Goal: Information Seeking & Learning: Compare options

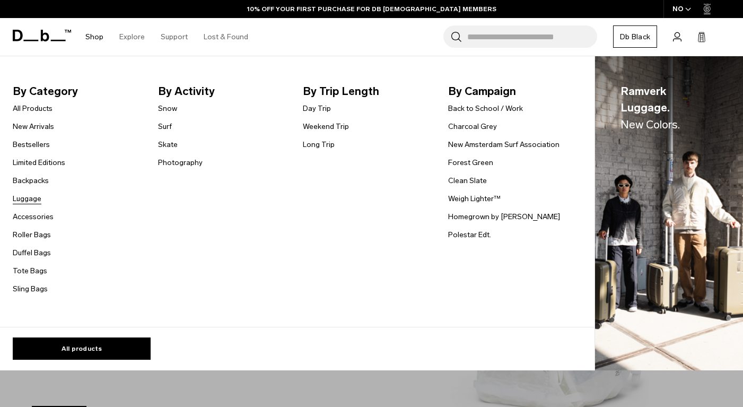
click at [36, 197] on link "Luggage" at bounding box center [27, 198] width 29 height 11
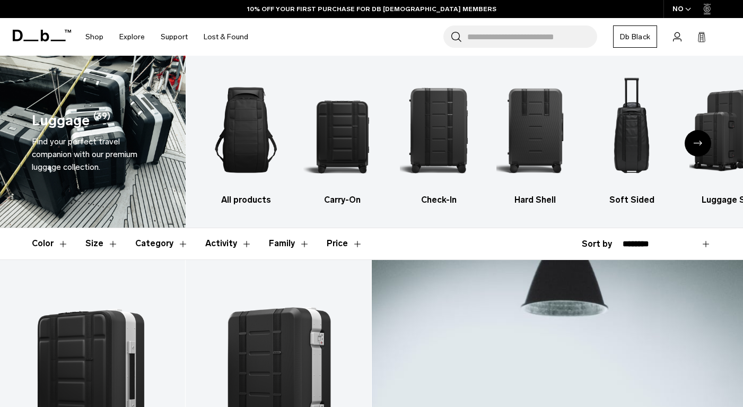
click at [93, 245] on button "Size" at bounding box center [101, 243] width 33 height 31
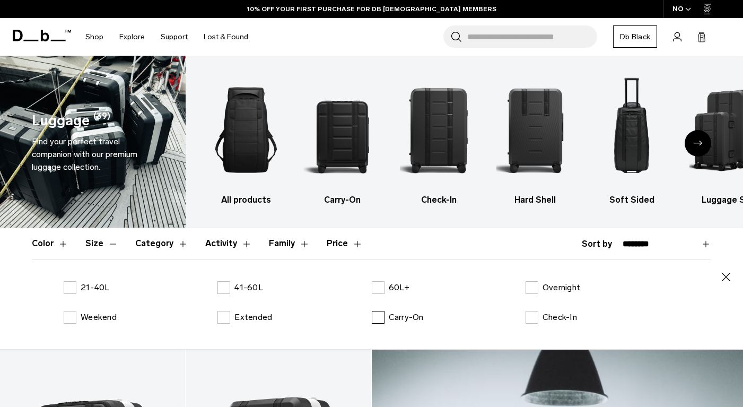
click at [392, 313] on p "Carry-On" at bounding box center [406, 317] width 35 height 13
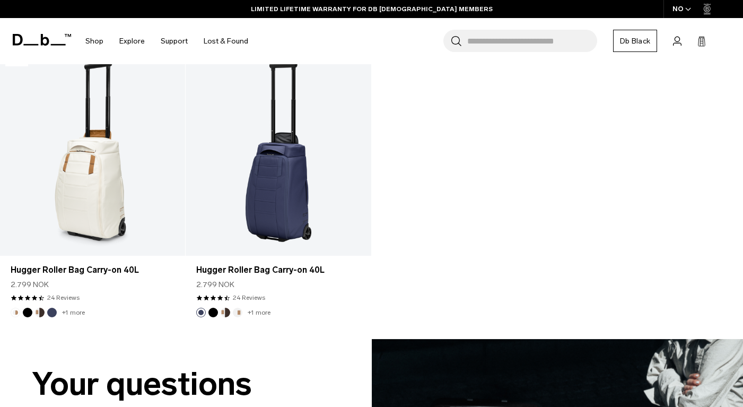
scroll to position [1492, 0]
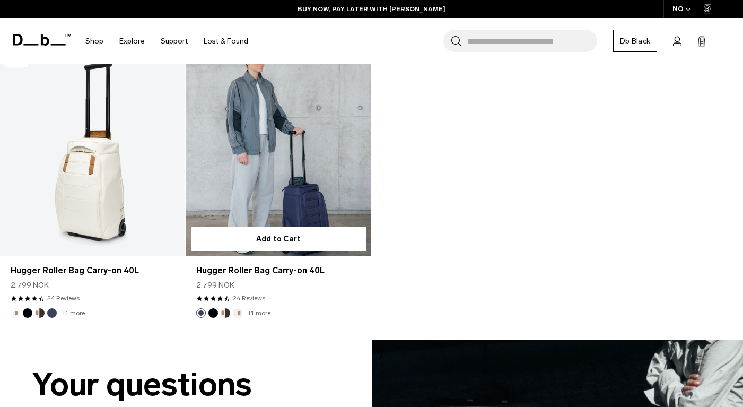
click at [302, 189] on link "Hugger Roller Bag Carry-on 40L" at bounding box center [278, 153] width 185 height 206
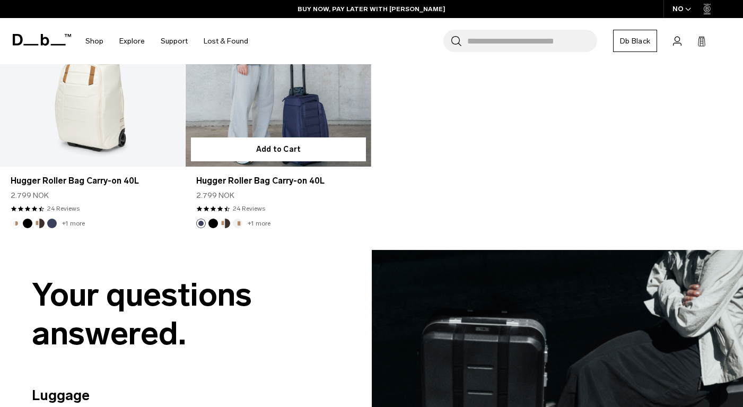
scroll to position [1402, 0]
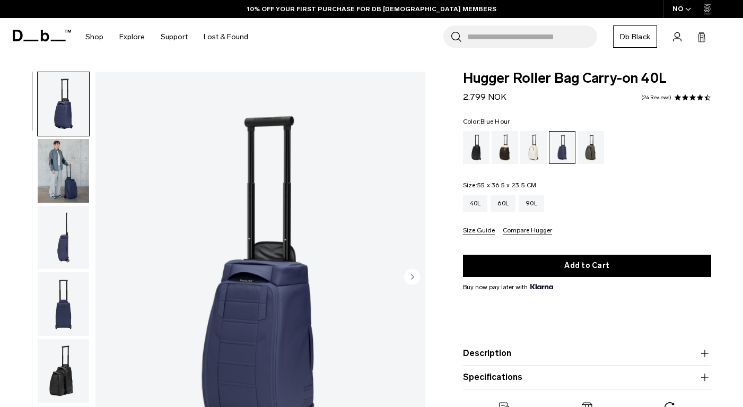
click at [55, 182] on img "button" at bounding box center [63, 171] width 51 height 64
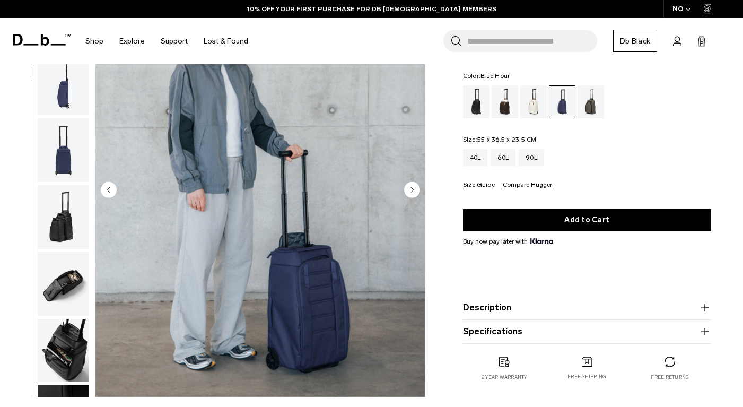
scroll to position [88, 0]
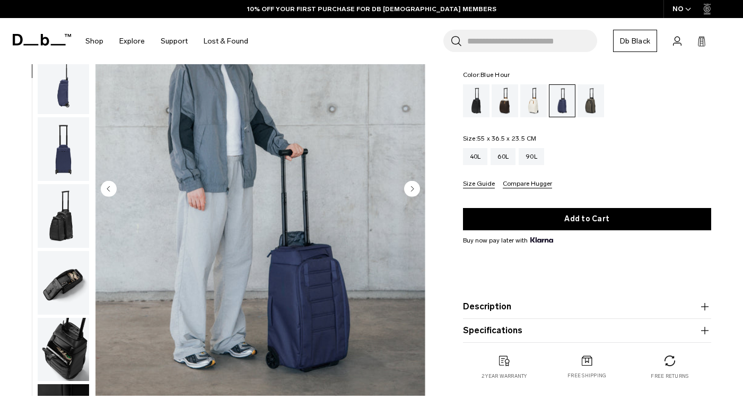
click at [411, 183] on circle "Next slide" at bounding box center [412, 188] width 16 height 16
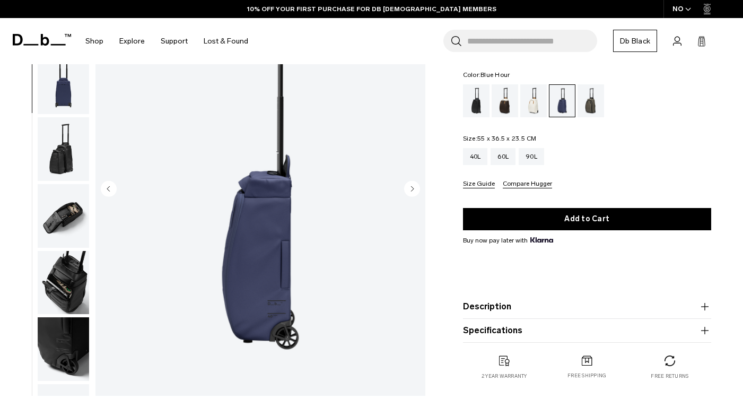
click at [411, 183] on circle "Next slide" at bounding box center [412, 188] width 16 height 16
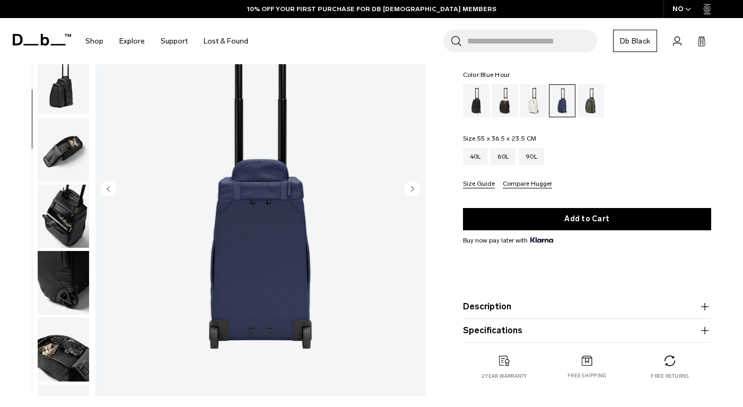
click at [411, 183] on circle "Next slide" at bounding box center [412, 188] width 16 height 16
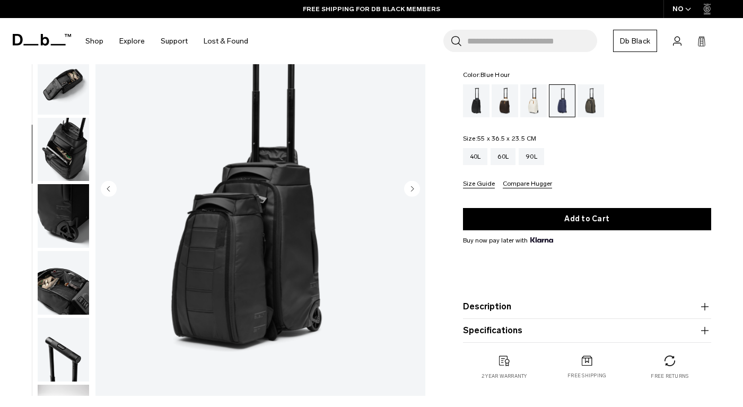
click at [411, 183] on circle "Next slide" at bounding box center [412, 188] width 16 height 16
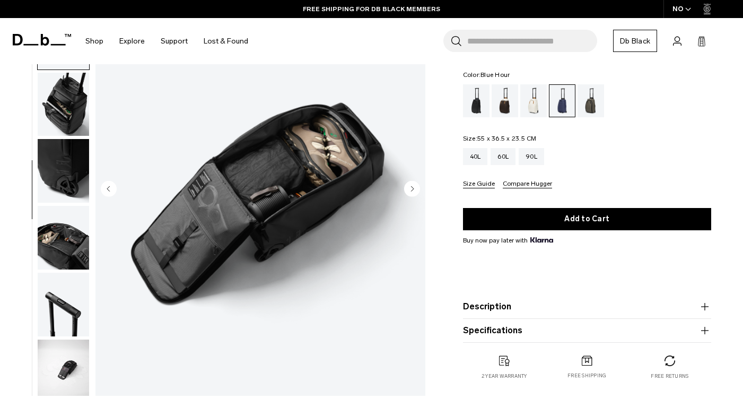
scroll to position [319, 0]
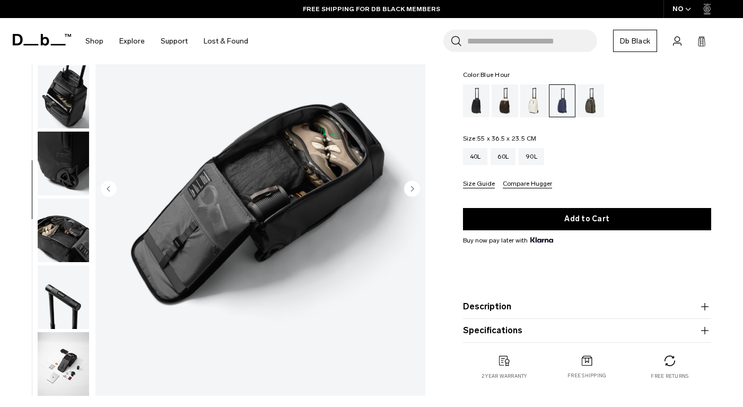
click at [411, 183] on circle "Next slide" at bounding box center [412, 188] width 16 height 16
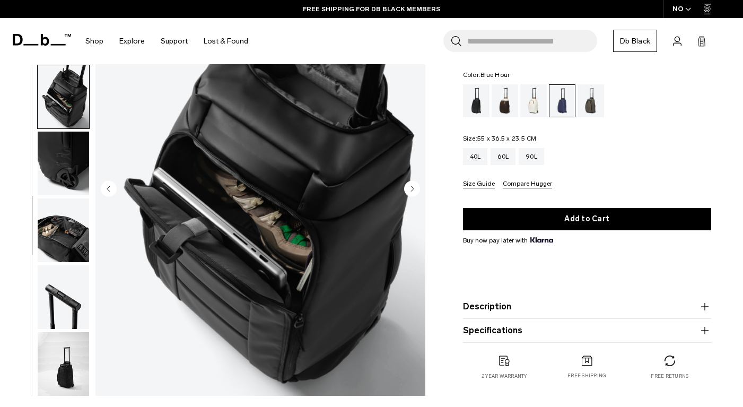
click at [411, 183] on circle "Next slide" at bounding box center [412, 188] width 16 height 16
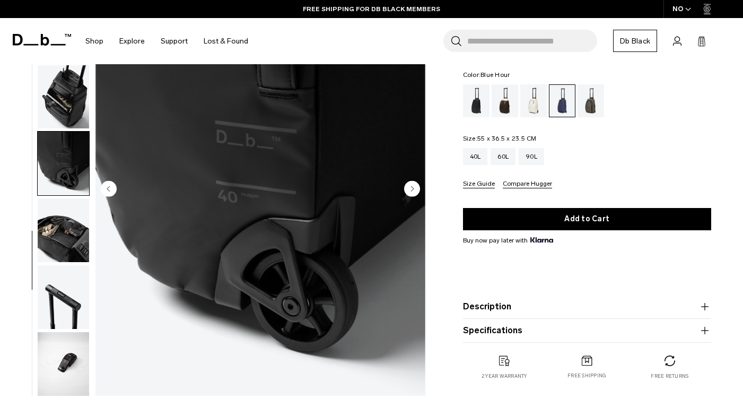
click at [411, 183] on circle "Next slide" at bounding box center [412, 188] width 16 height 16
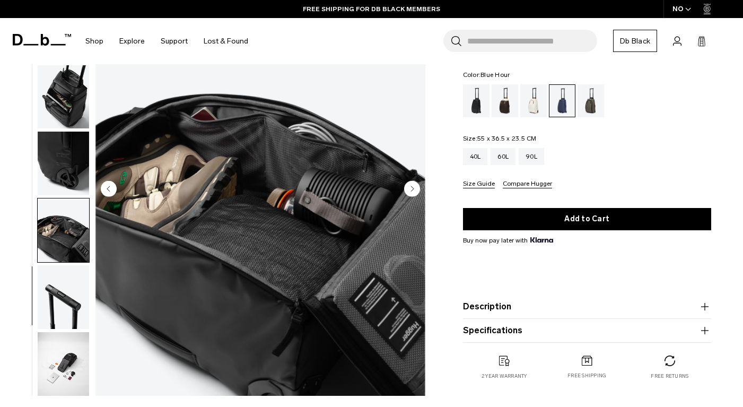
click at [411, 183] on circle "Next slide" at bounding box center [412, 188] width 16 height 16
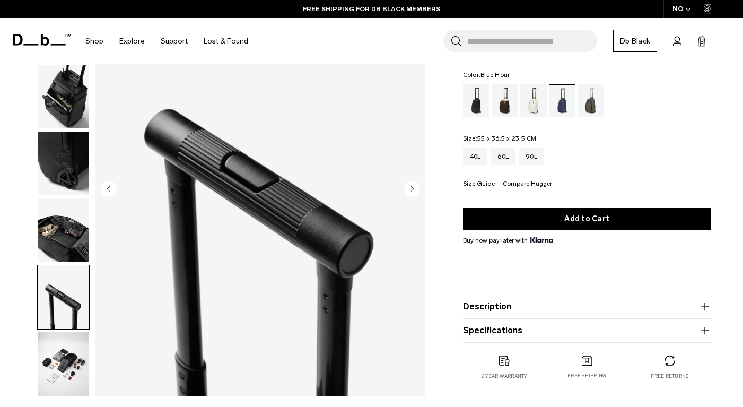
click at [411, 183] on circle "Next slide" at bounding box center [412, 188] width 16 height 16
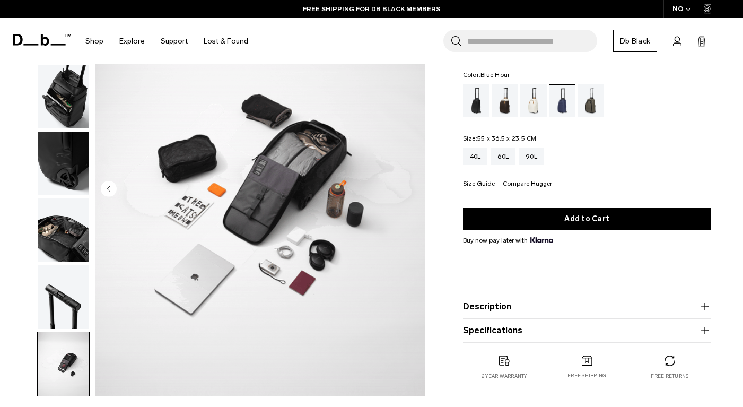
click at [411, 183] on div "11 / 11" at bounding box center [260, 190] width 330 height 412
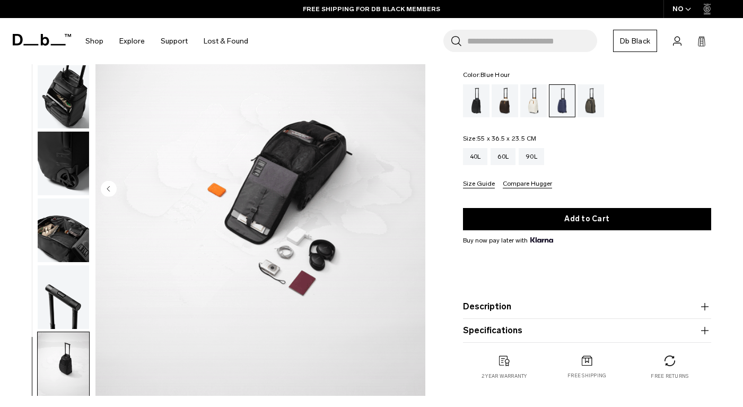
click at [411, 183] on img "11 / 11" at bounding box center [260, 190] width 330 height 412
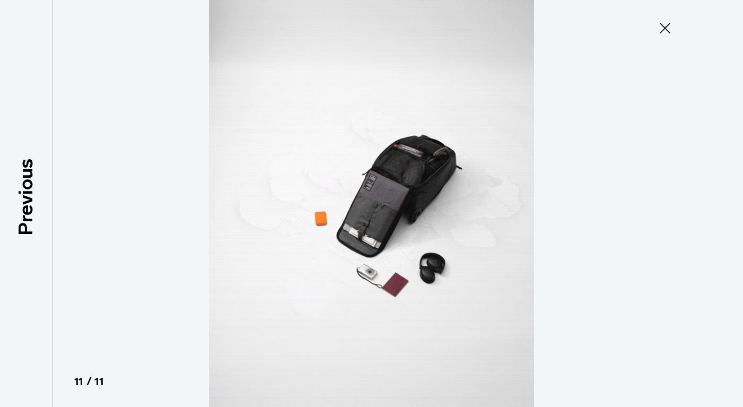
click at [660, 27] on icon at bounding box center [664, 28] width 17 height 17
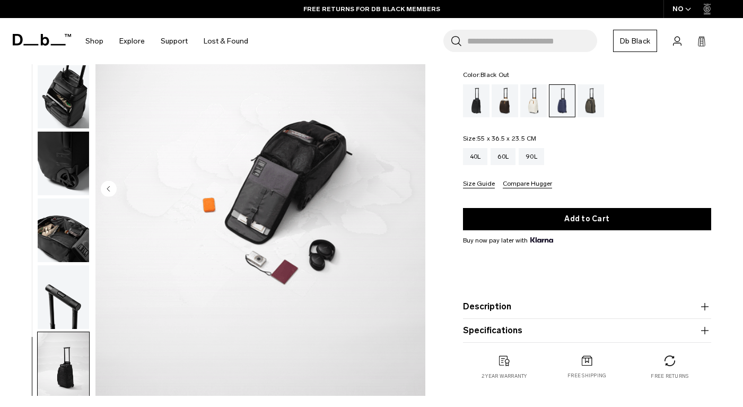
click at [472, 96] on div "Black Out" at bounding box center [476, 100] width 27 height 33
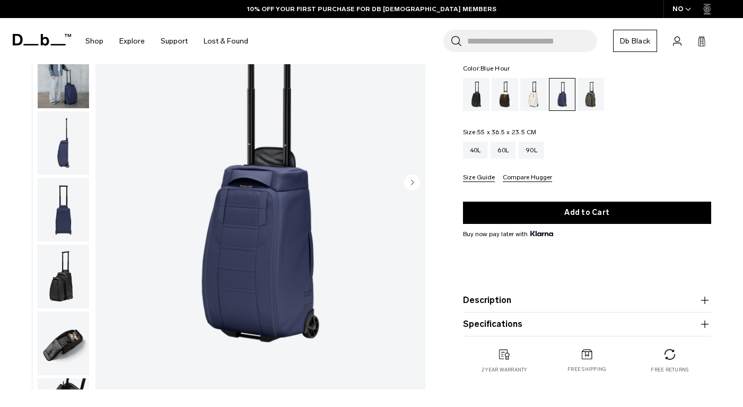
click at [77, 144] on img "button" at bounding box center [63, 143] width 51 height 64
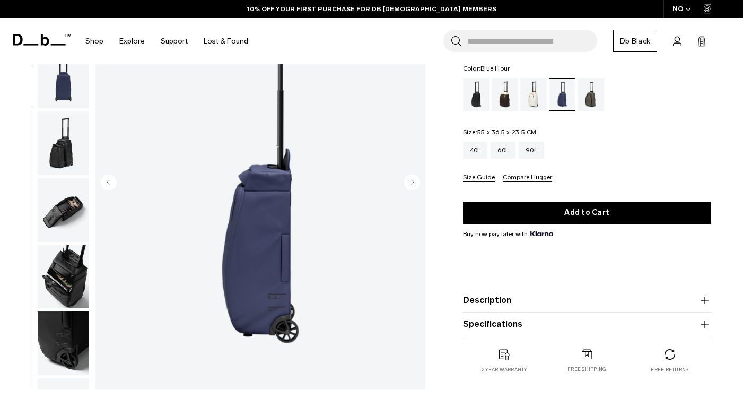
scroll to position [134, 0]
click at [412, 179] on circle "Next slide" at bounding box center [412, 182] width 16 height 16
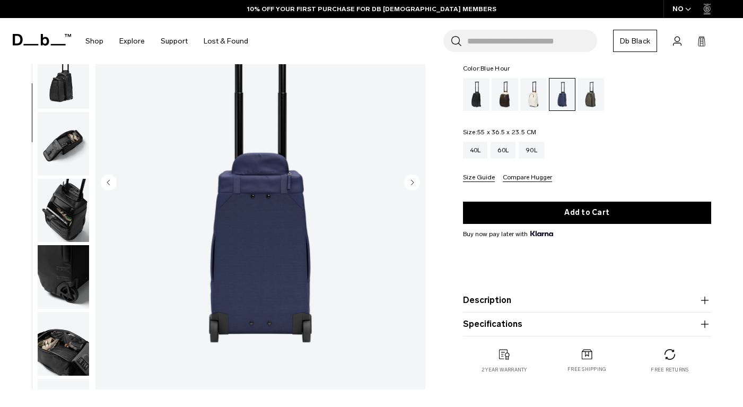
scroll to position [200, 0]
click at [412, 179] on circle "Next slide" at bounding box center [412, 182] width 16 height 16
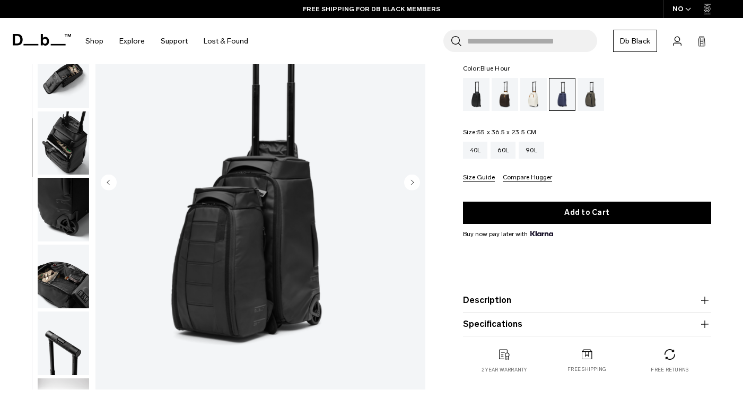
click at [412, 179] on circle "Next slide" at bounding box center [412, 182] width 16 height 16
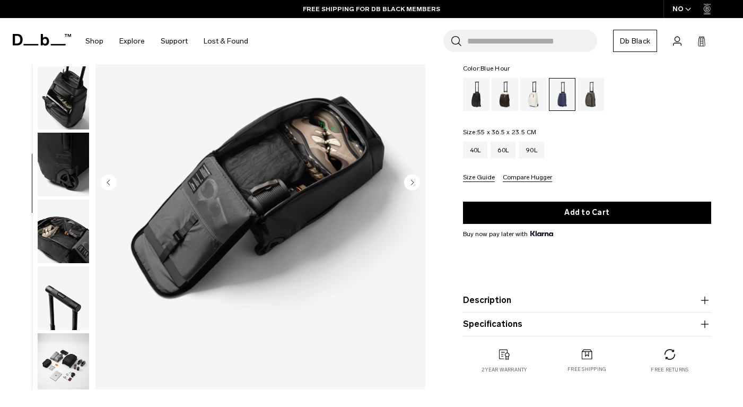
click at [412, 179] on circle "Next slide" at bounding box center [412, 182] width 16 height 16
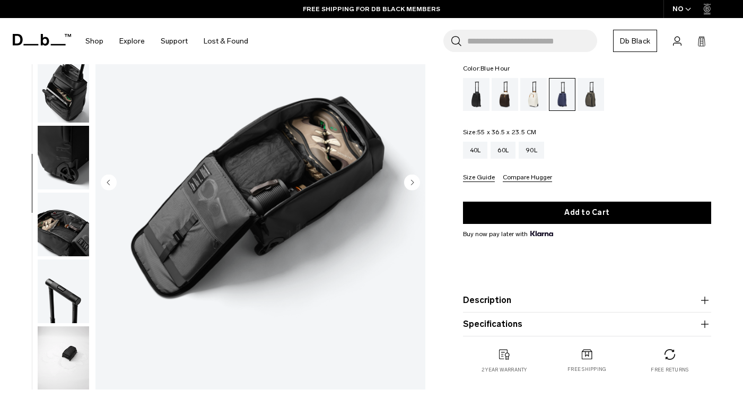
click at [412, 179] on circle "Next slide" at bounding box center [412, 182] width 16 height 16
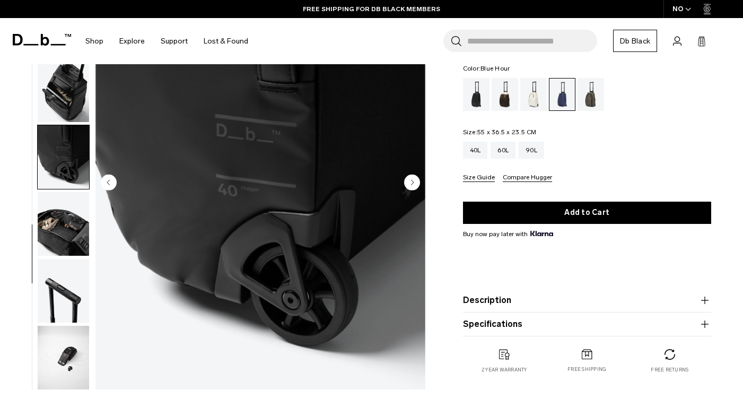
click at [412, 179] on circle "Next slide" at bounding box center [412, 182] width 16 height 16
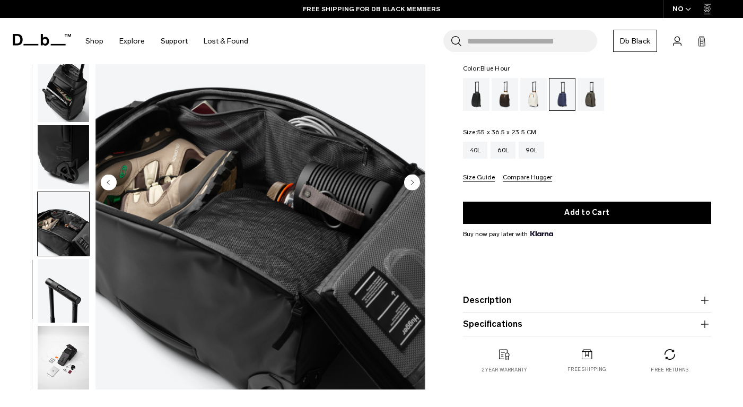
click at [412, 179] on circle "Next slide" at bounding box center [412, 182] width 16 height 16
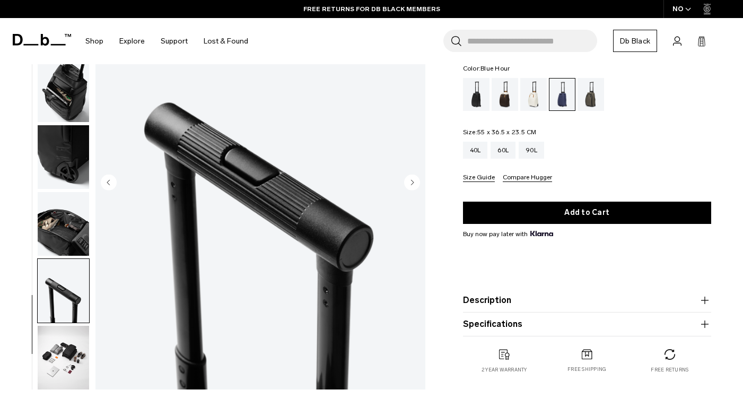
click at [412, 179] on circle "Next slide" at bounding box center [412, 182] width 16 height 16
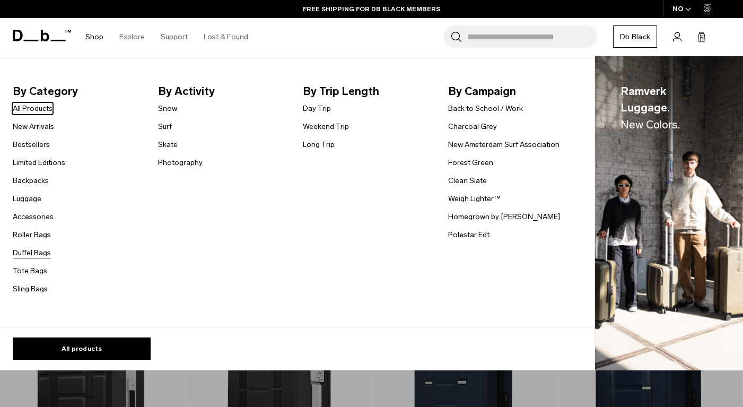
click at [38, 255] on link "Duffel Bags" at bounding box center [32, 252] width 38 height 11
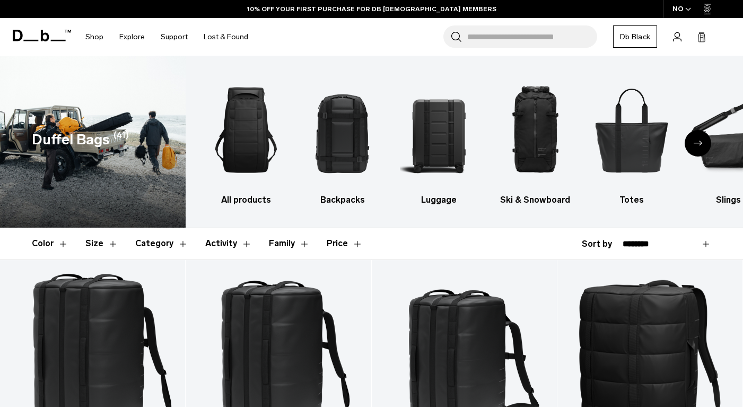
click at [148, 243] on button "Category" at bounding box center [161, 243] width 53 height 31
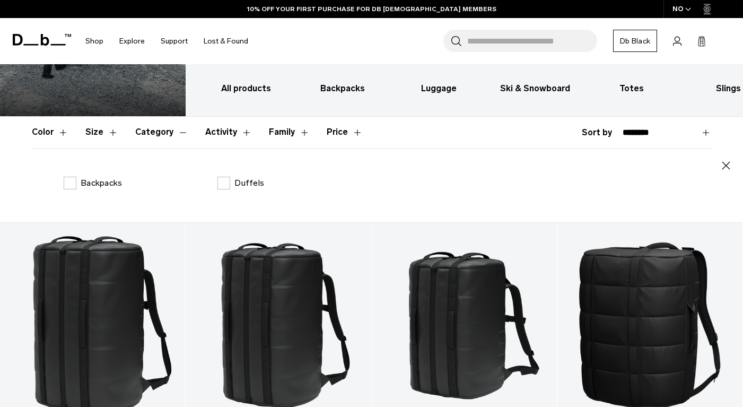
scroll to position [113, 0]
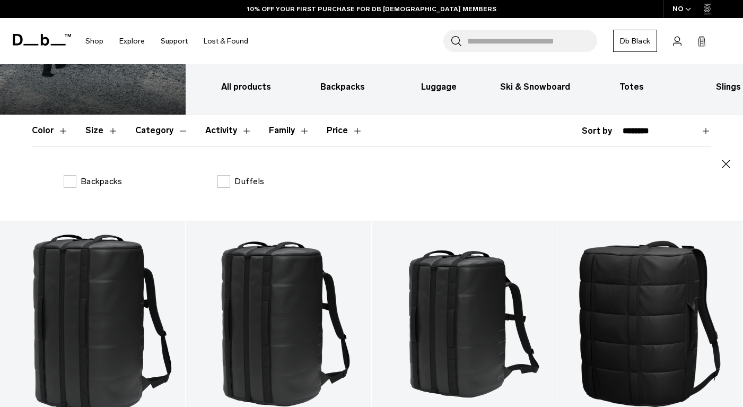
click at [105, 129] on button "Size" at bounding box center [101, 130] width 33 height 31
click at [102, 133] on button "Size" at bounding box center [101, 130] width 33 height 31
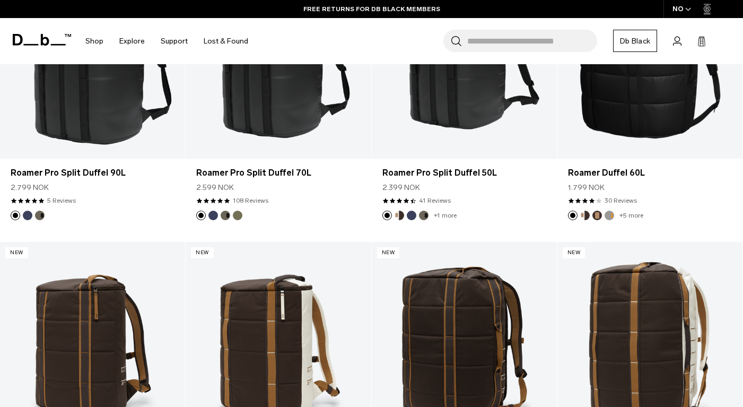
scroll to position [222, 0]
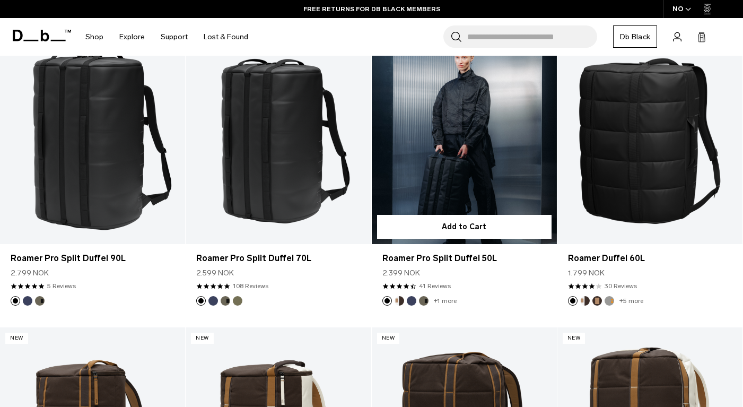
click at [447, 166] on link "Roamer Pro Split Duffel 50L" at bounding box center [464, 141] width 185 height 206
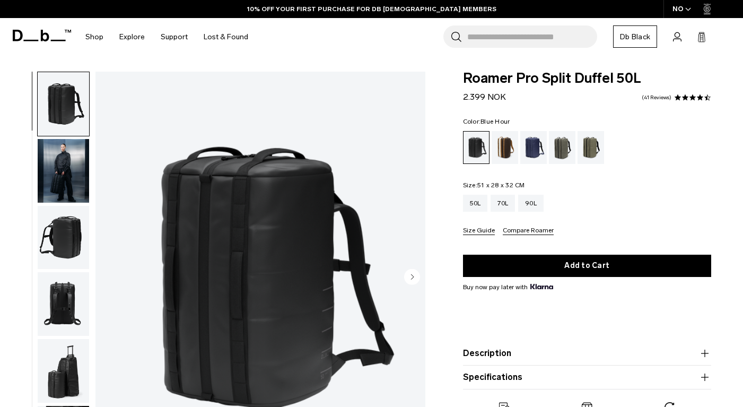
click at [541, 144] on div "Blue Hour" at bounding box center [533, 147] width 27 height 33
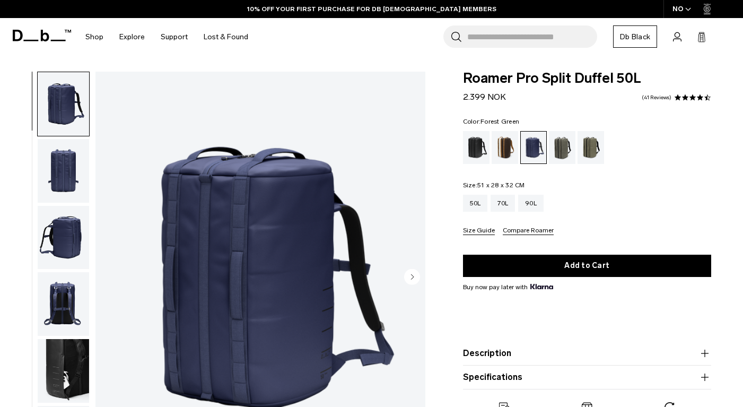
click at [575, 144] on div "Forest Green" at bounding box center [562, 147] width 27 height 33
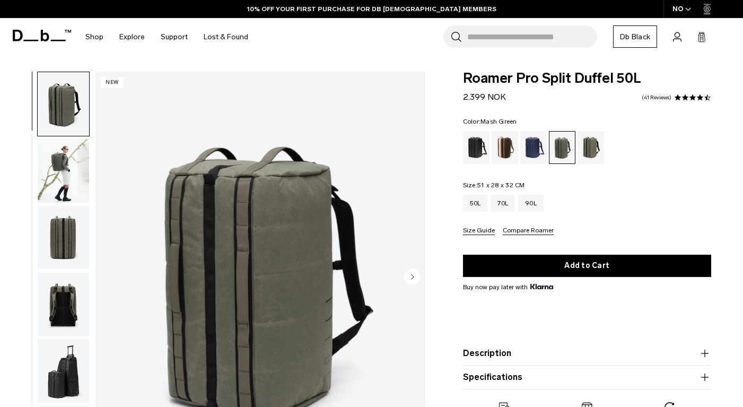
click at [601, 147] on div "Mash Green" at bounding box center [590, 147] width 27 height 33
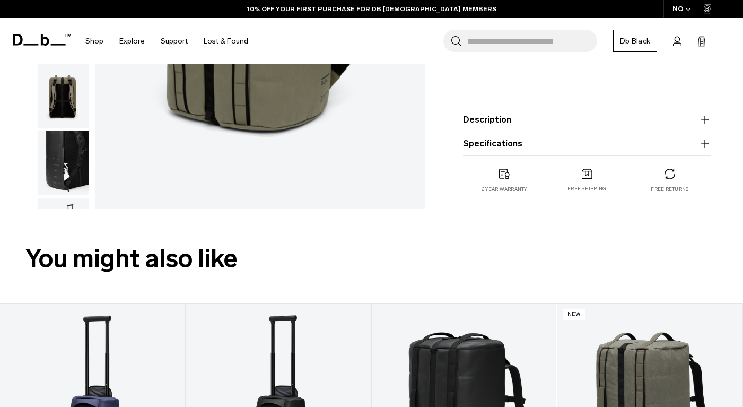
scroll to position [175, 0]
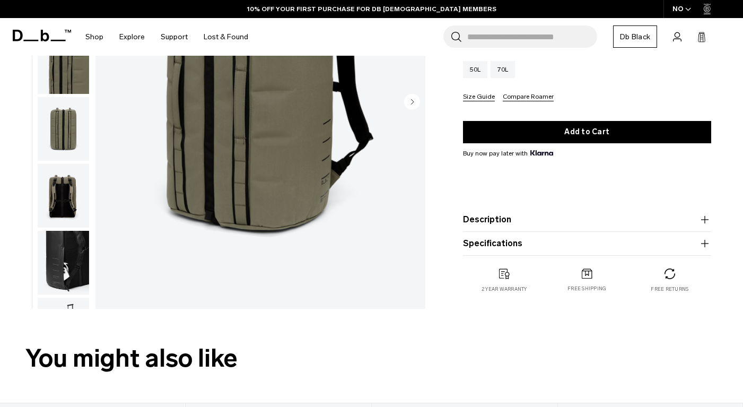
click at [522, 220] on button "Description" at bounding box center [587, 219] width 248 height 13
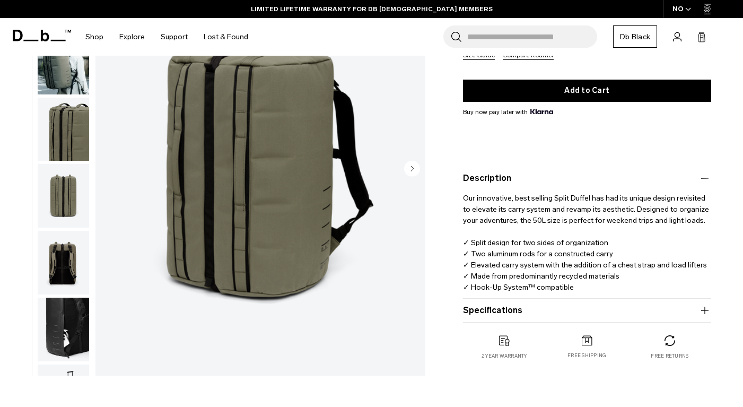
drag, startPoint x: 474, startPoint y: 198, endPoint x: 612, endPoint y: 285, distance: 163.4
click at [612, 285] on p "Our innovative, best selling Split Duffel has had its unique design revisited t…" at bounding box center [587, 238] width 248 height 108
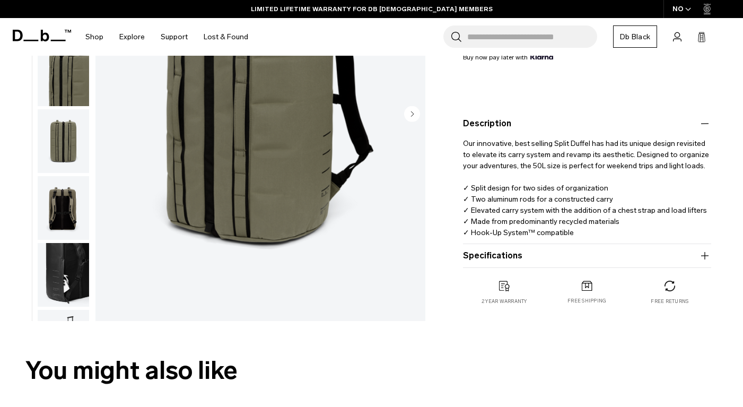
scroll to position [239, 0]
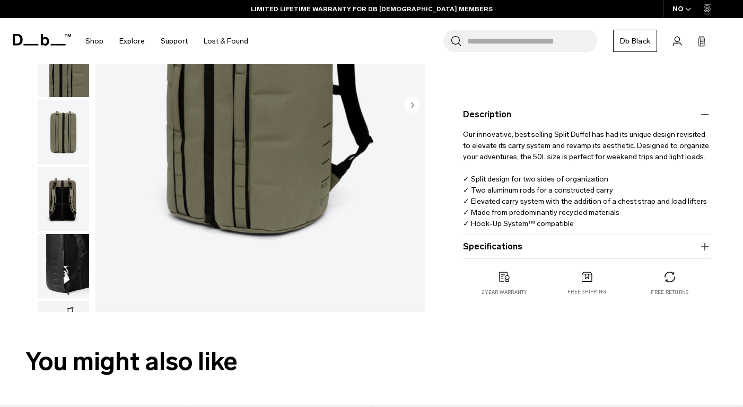
click at [714, 245] on div "Roamer Pro Split Duffel 50L 2.499 NOK 4.3 star rating 3 Reviews Color: [GEOGRAP…" at bounding box center [587, 75] width 312 height 484
click at [700, 245] on icon "button" at bounding box center [704, 246] width 13 height 13
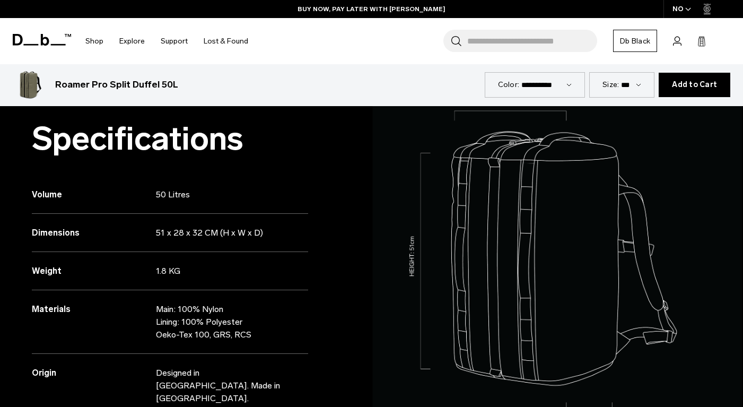
scroll to position [939, 0]
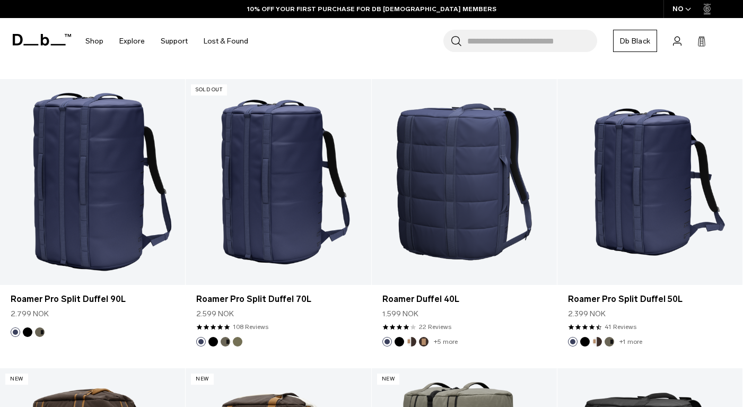
scroll to position [766, 0]
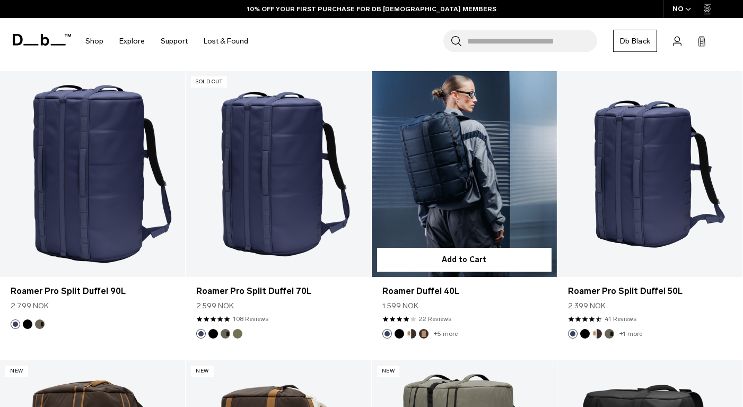
click at [486, 170] on link "Roamer Duffel 40L" at bounding box center [464, 174] width 185 height 206
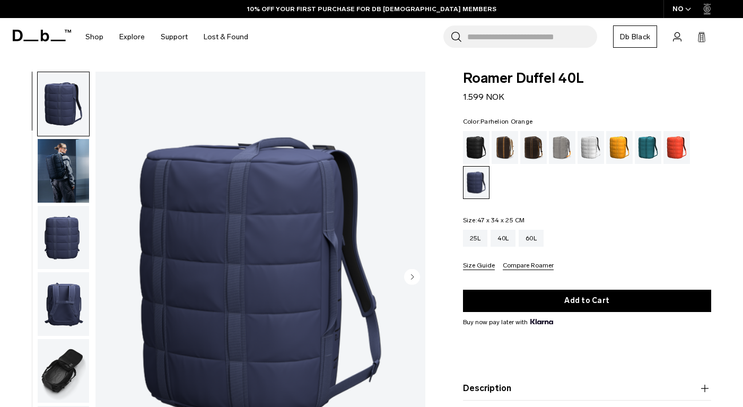
click at [625, 148] on div "Parhelion Orange" at bounding box center [619, 147] width 27 height 33
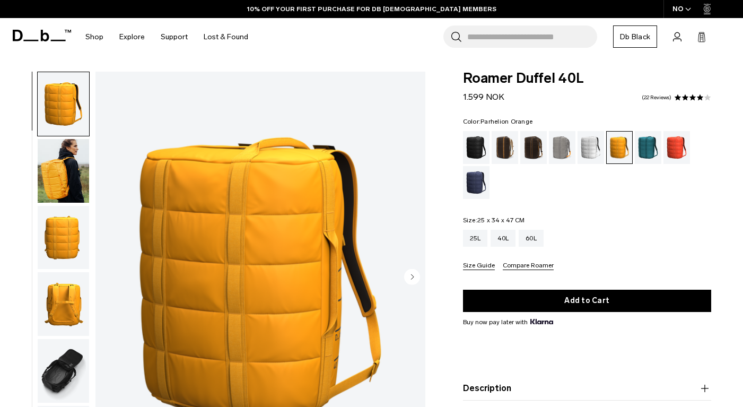
click at [53, 313] on img "button" at bounding box center [63, 304] width 51 height 64
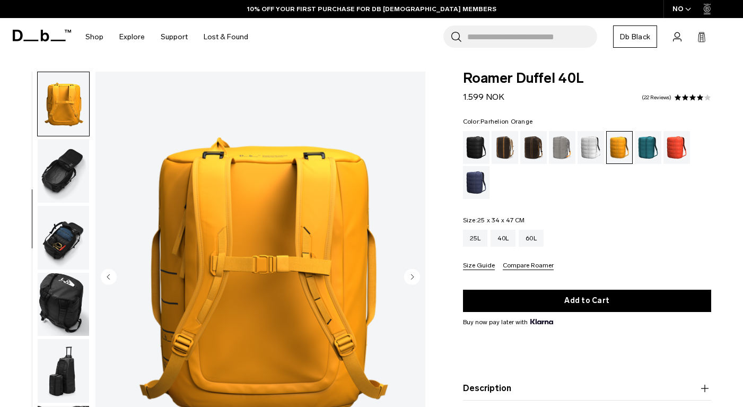
click at [56, 297] on img "button" at bounding box center [63, 304] width 51 height 64
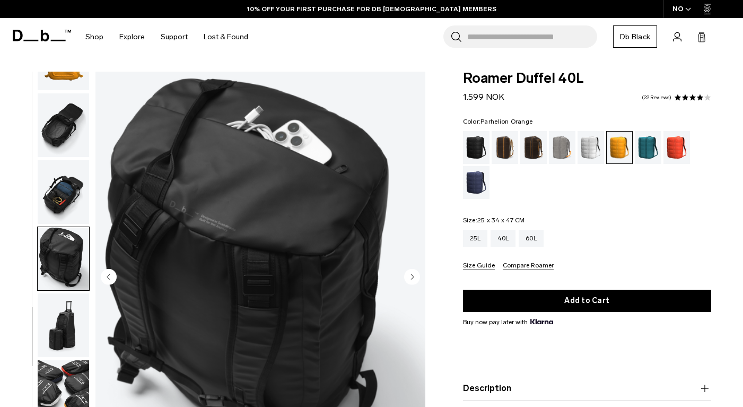
scroll to position [253, 0]
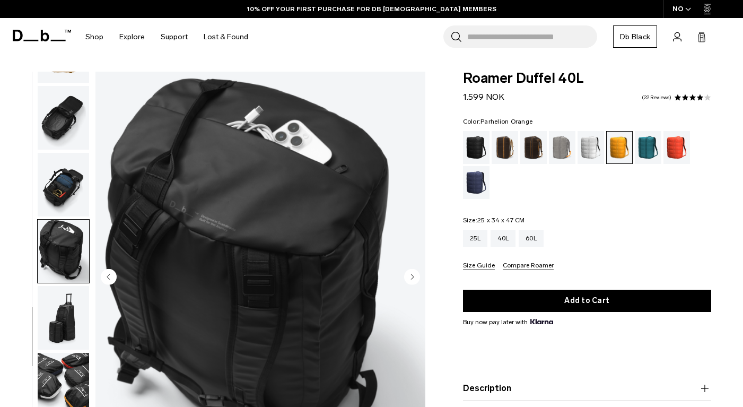
click at [73, 171] on img "button" at bounding box center [63, 185] width 51 height 64
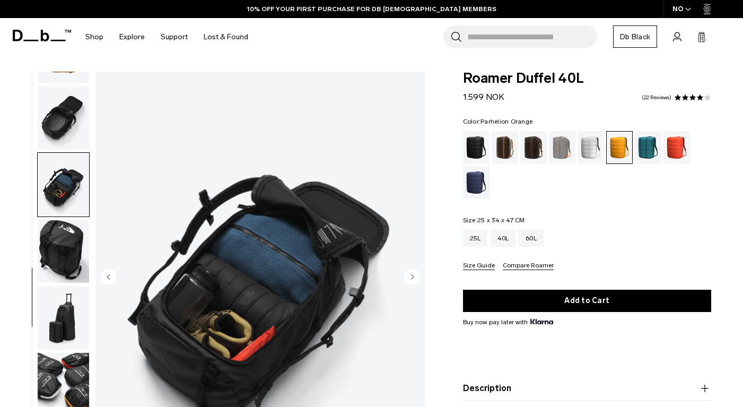
click at [75, 219] on button "button" at bounding box center [63, 251] width 52 height 65
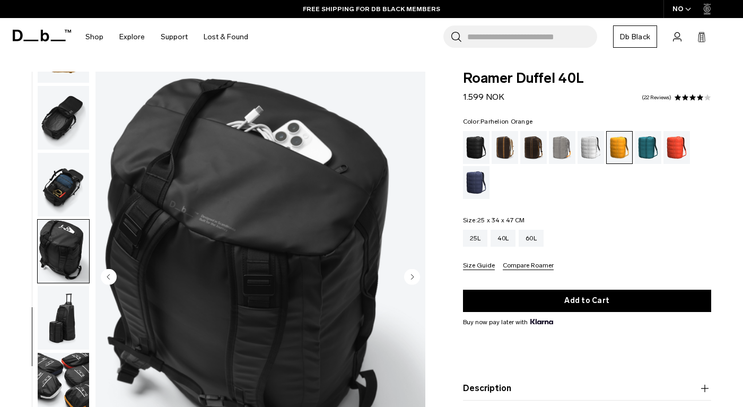
click at [77, 191] on img "button" at bounding box center [63, 185] width 51 height 64
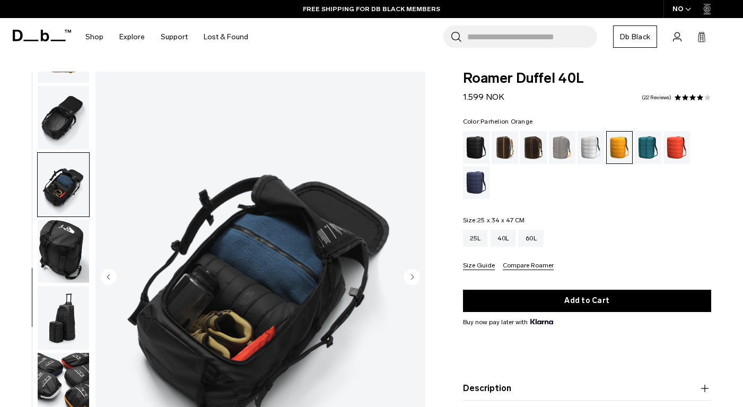
click at [85, 268] on img "button" at bounding box center [63, 251] width 51 height 64
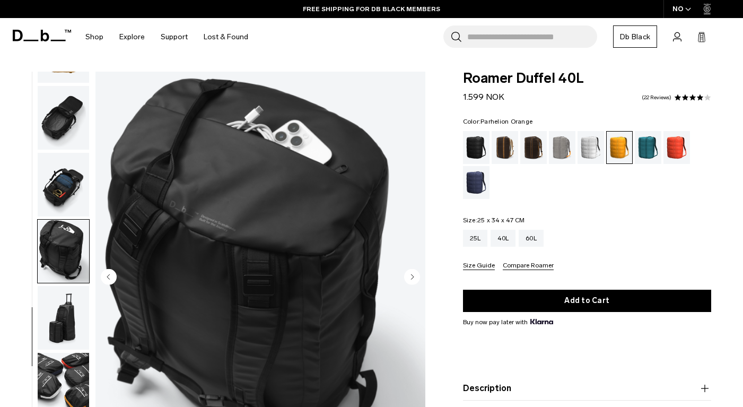
click at [68, 201] on img "button" at bounding box center [63, 185] width 51 height 64
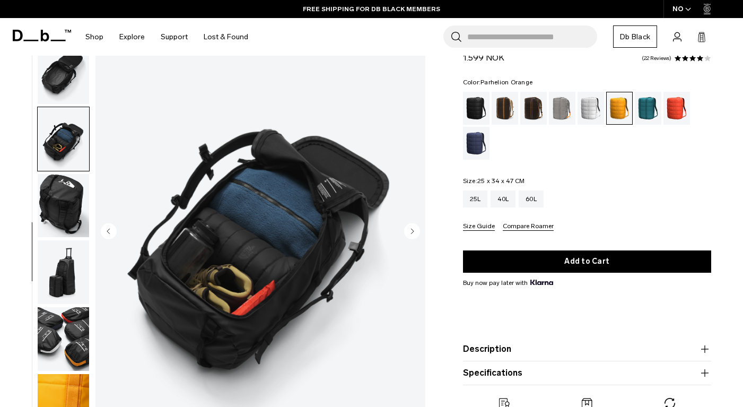
scroll to position [50, 0]
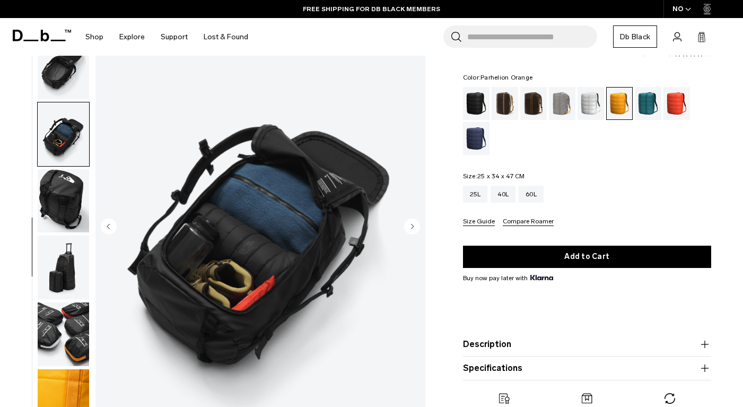
click at [405, 226] on circle "Next slide" at bounding box center [412, 226] width 16 height 16
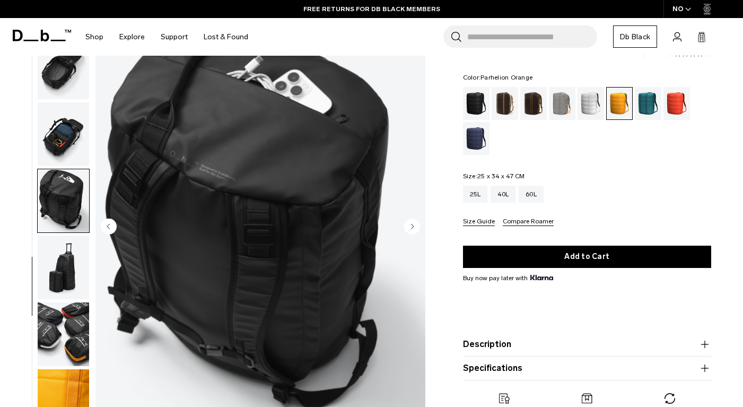
click at [416, 224] on circle "Next slide" at bounding box center [412, 226] width 16 height 16
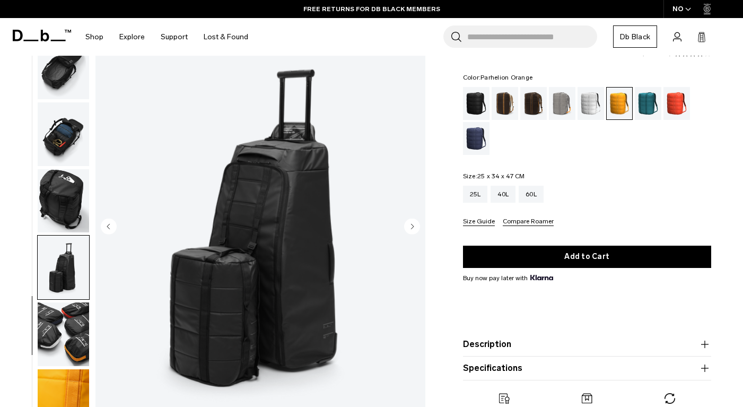
click at [416, 224] on circle "Next slide" at bounding box center [412, 226] width 16 height 16
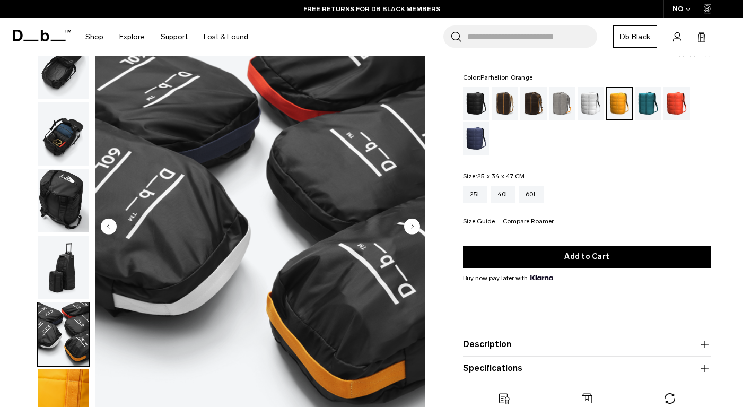
click at [416, 224] on circle "Next slide" at bounding box center [412, 226] width 16 height 16
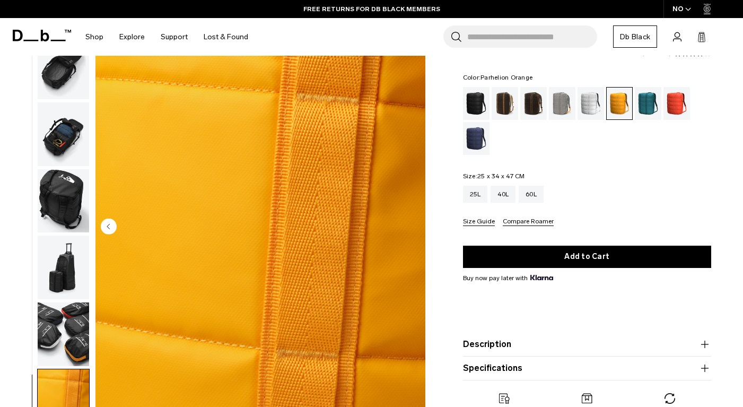
click at [490, 342] on button "Description" at bounding box center [587, 344] width 248 height 13
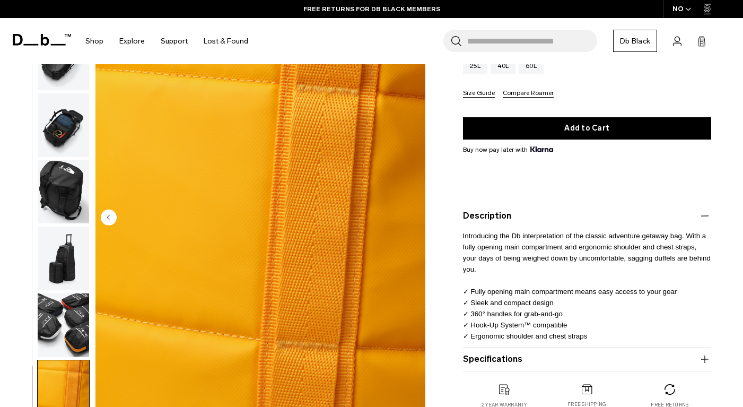
scroll to position [173, 0]
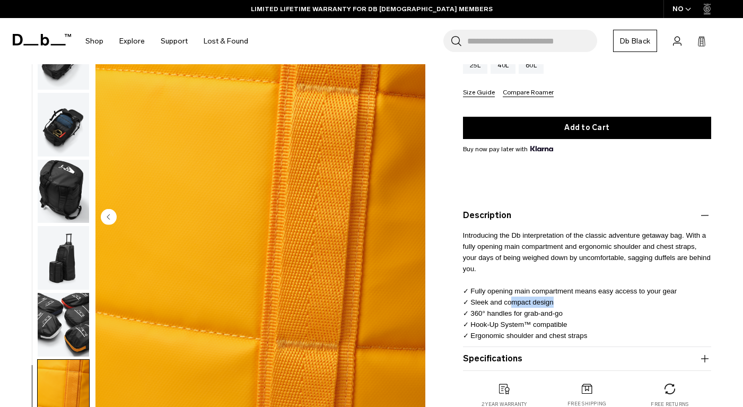
drag, startPoint x: 513, startPoint y: 297, endPoint x: 566, endPoint y: 300, distance: 53.6
click at [566, 300] on p "Introducing the Db interpretation of the classic adventure getaway bag. With a …" at bounding box center [587, 281] width 248 height 119
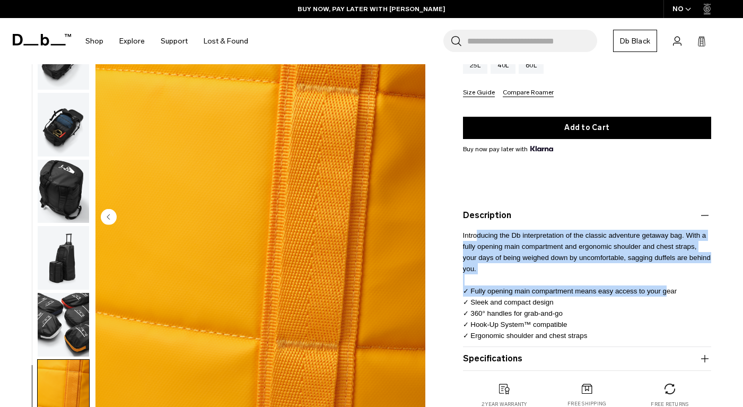
drag, startPoint x: 477, startPoint y: 234, endPoint x: 667, endPoint y: 297, distance: 200.0
click at [667, 296] on p "Introducing the Db interpretation of the classic adventure getaway bag. With a …" at bounding box center [587, 281] width 248 height 119
click at [69, 272] on img "button" at bounding box center [63, 258] width 51 height 64
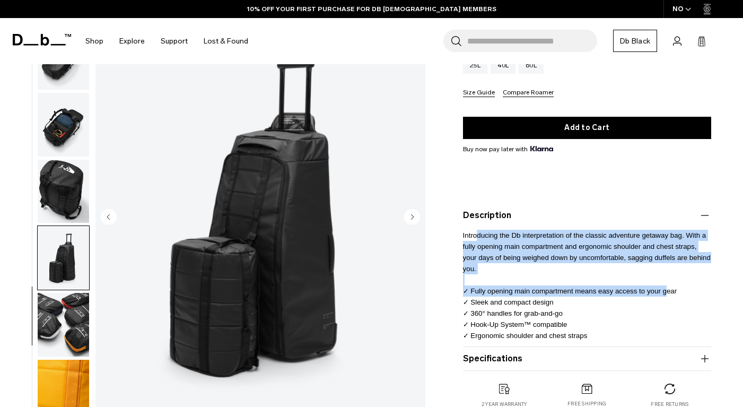
click at [59, 209] on img "button" at bounding box center [63, 191] width 51 height 64
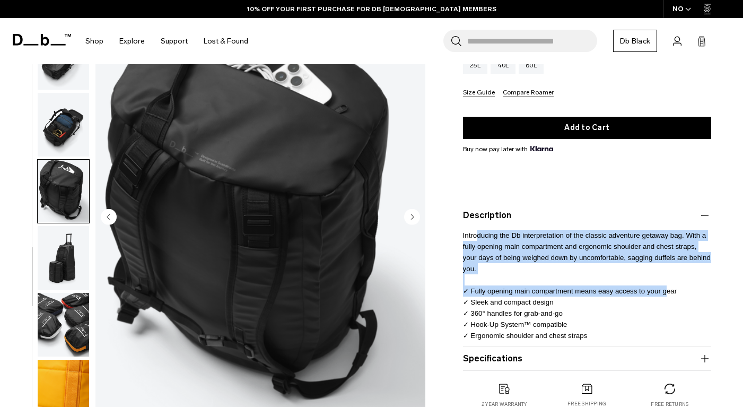
click at [54, 142] on img "button" at bounding box center [63, 125] width 51 height 64
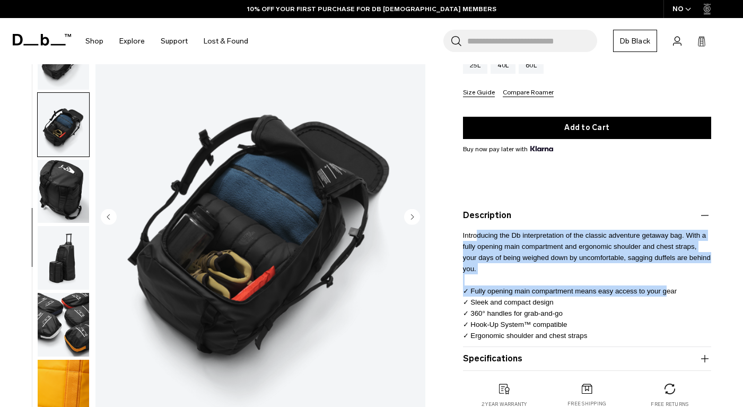
click at [59, 213] on img "button" at bounding box center [63, 191] width 51 height 64
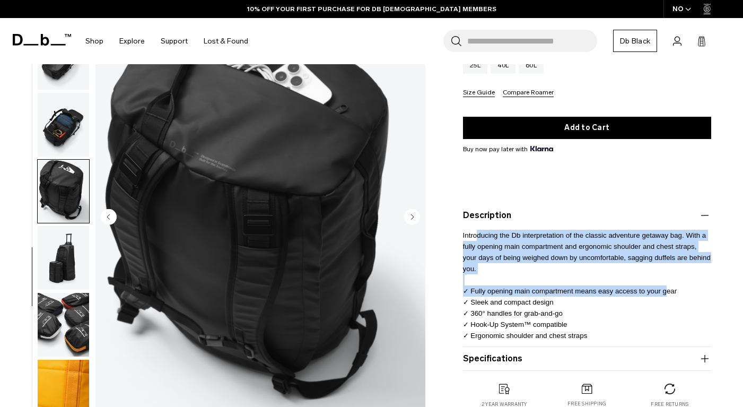
click at [64, 246] on img "button" at bounding box center [63, 258] width 51 height 64
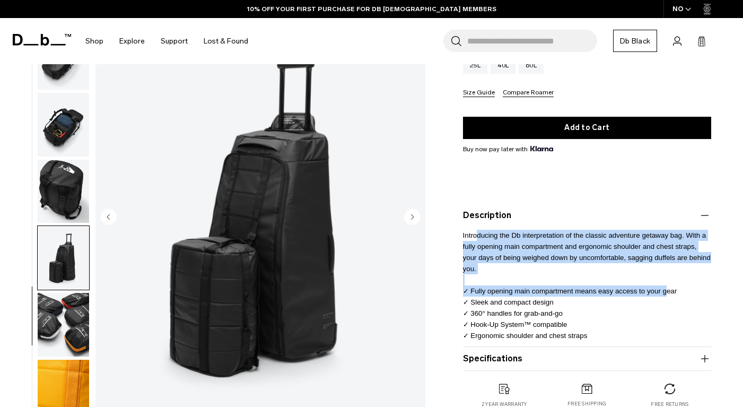
click at [65, 189] on img "button" at bounding box center [63, 191] width 51 height 64
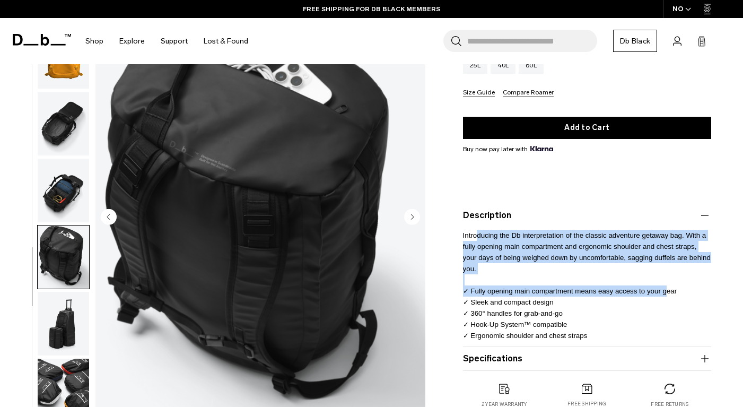
click at [65, 188] on img "button" at bounding box center [63, 190] width 51 height 64
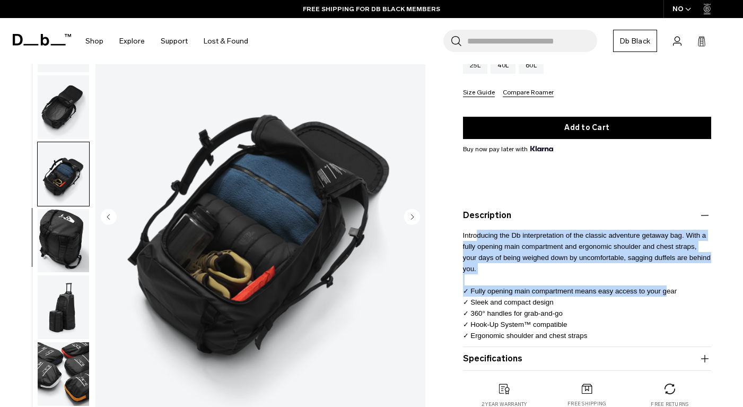
click at [58, 118] on img "button" at bounding box center [63, 107] width 51 height 64
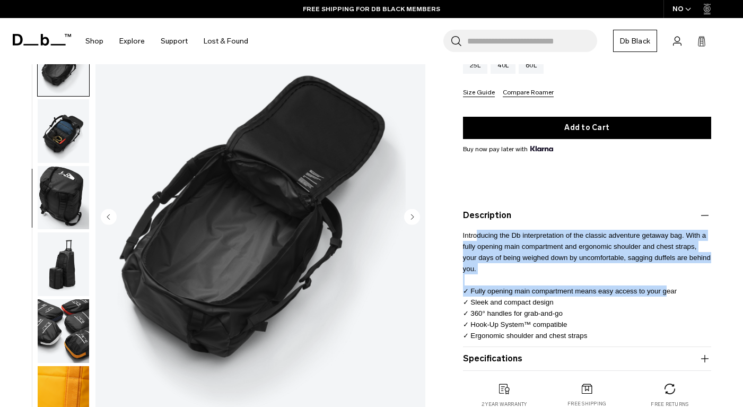
scroll to position [253, 0]
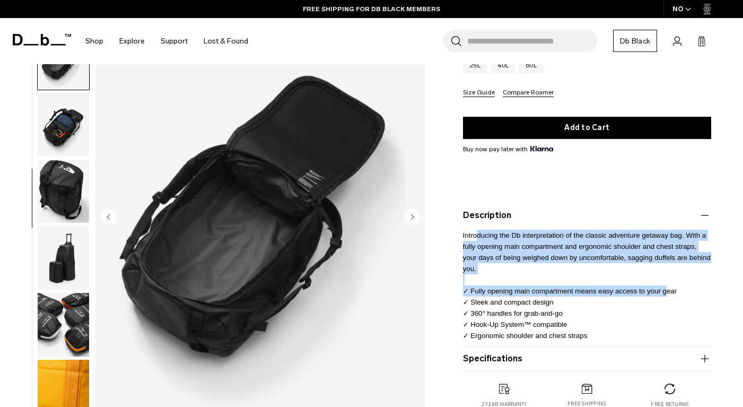
click at [58, 175] on img "button" at bounding box center [63, 191] width 51 height 64
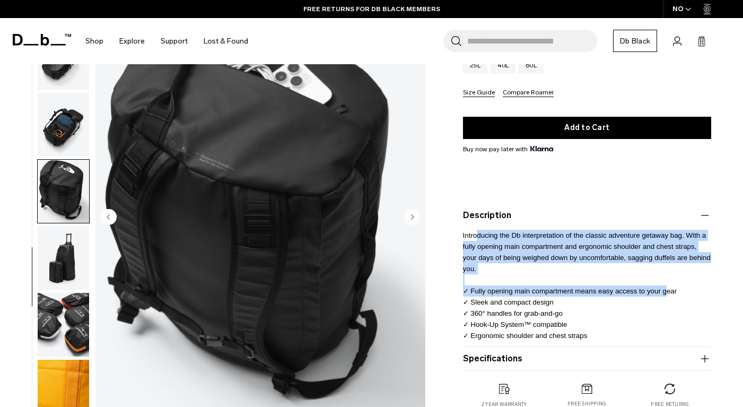
click at [58, 261] on img "button" at bounding box center [63, 258] width 51 height 64
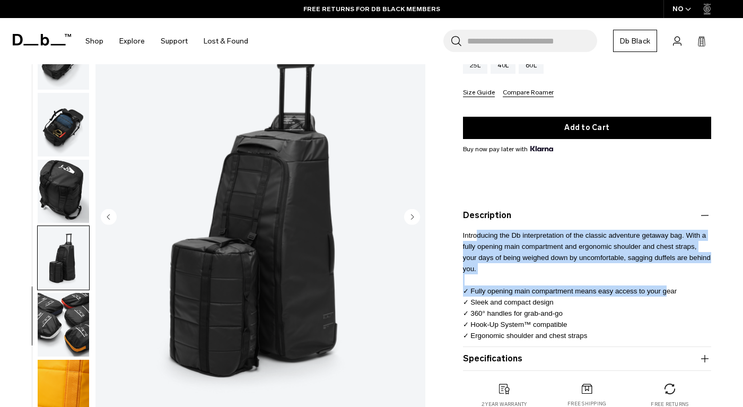
click at [64, 175] on img "button" at bounding box center [63, 191] width 51 height 64
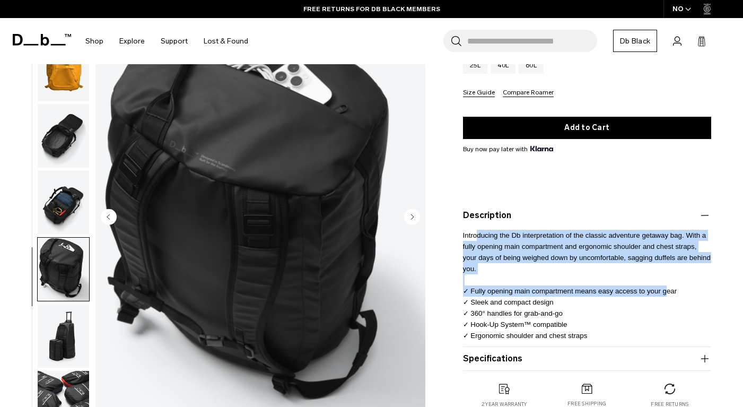
click at [64, 142] on img "button" at bounding box center [63, 136] width 51 height 64
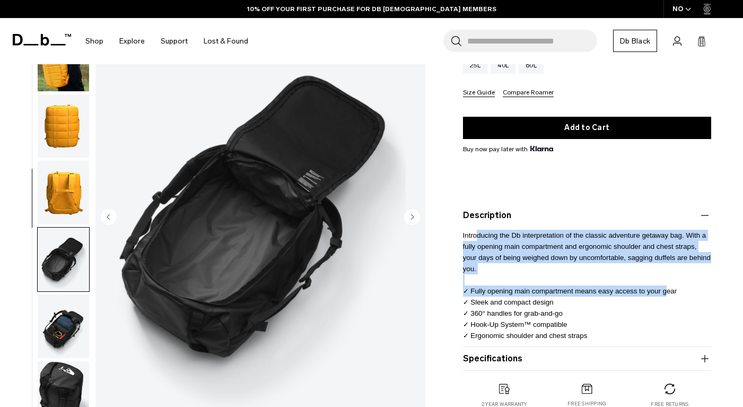
click at [66, 130] on img "button" at bounding box center [63, 126] width 51 height 64
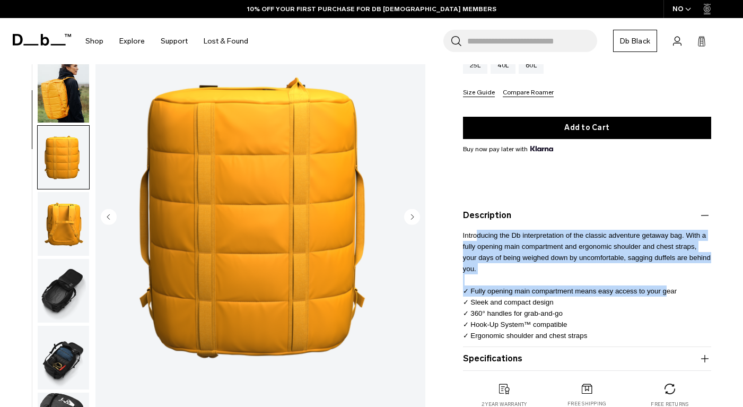
scroll to position [0, 0]
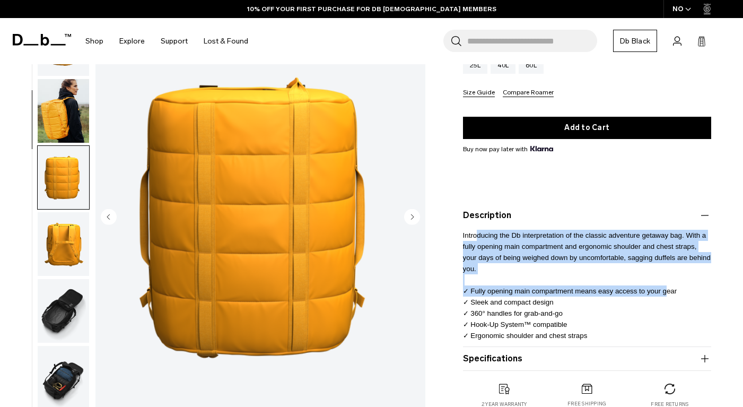
click at [64, 113] on img "button" at bounding box center [63, 110] width 51 height 64
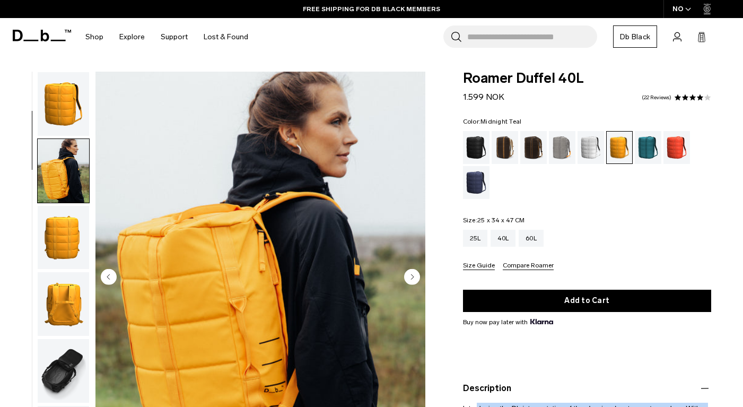
click at [644, 148] on div "Midnight Teal" at bounding box center [648, 147] width 27 height 33
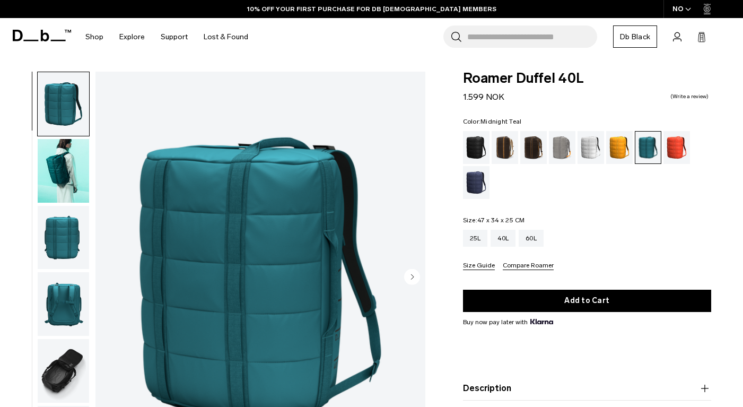
click at [51, 158] on img "button" at bounding box center [63, 171] width 51 height 64
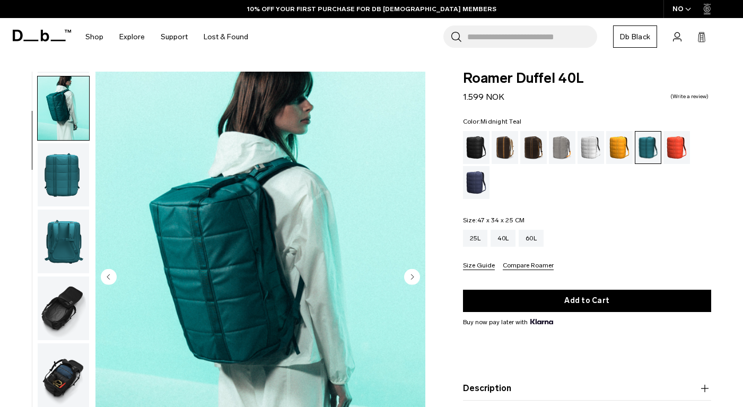
scroll to position [67, 0]
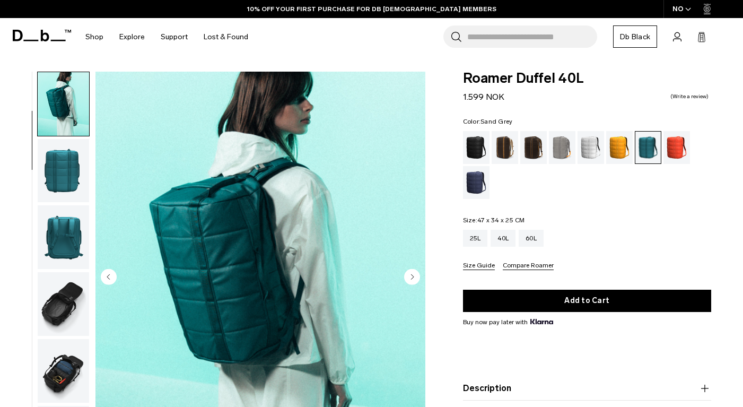
click at [557, 145] on div "Sand Grey" at bounding box center [562, 147] width 27 height 33
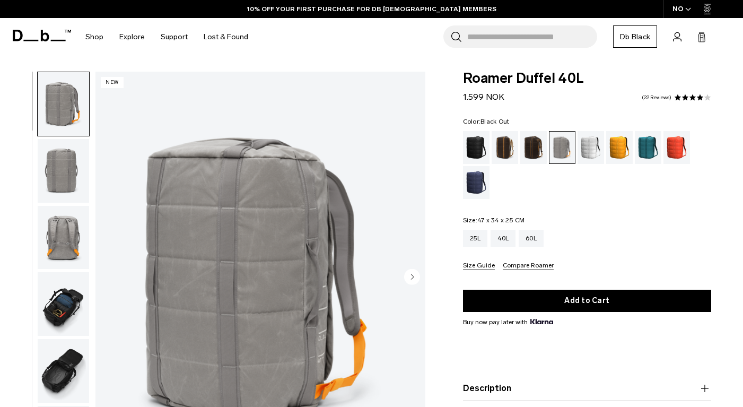
click at [469, 149] on div "Black Out" at bounding box center [476, 147] width 27 height 33
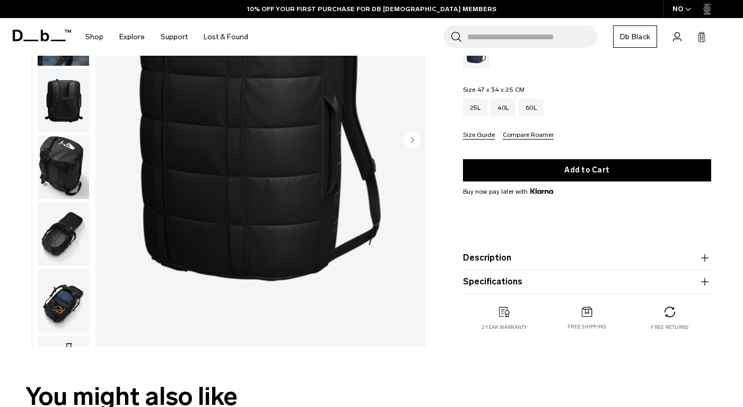
scroll to position [136, 0]
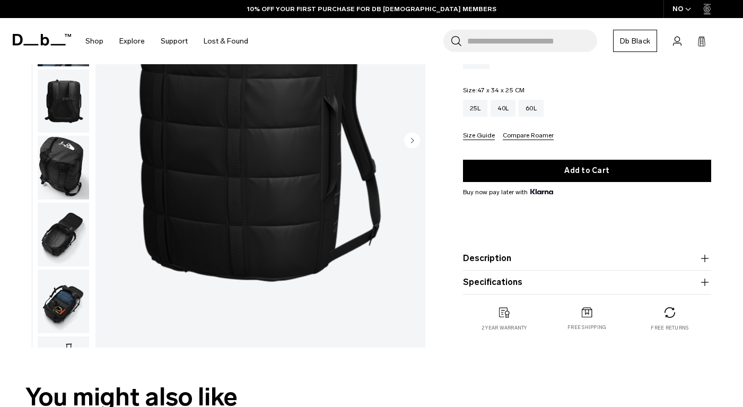
click at [67, 178] on img "button" at bounding box center [63, 168] width 51 height 64
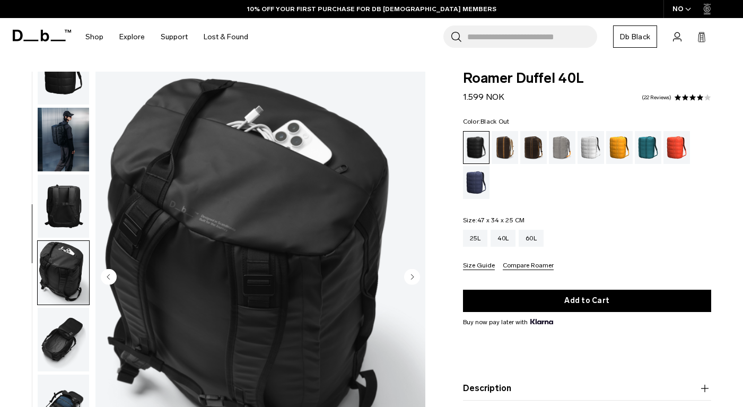
scroll to position [0, 0]
click at [411, 274] on icon "Next slide" at bounding box center [412, 276] width 3 height 5
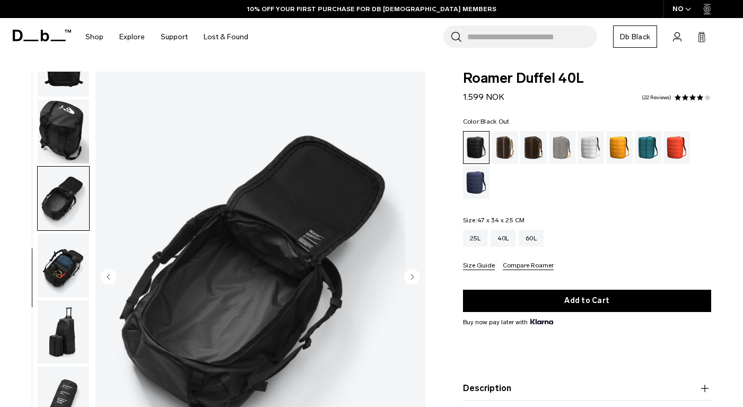
scroll to position [186, 0]
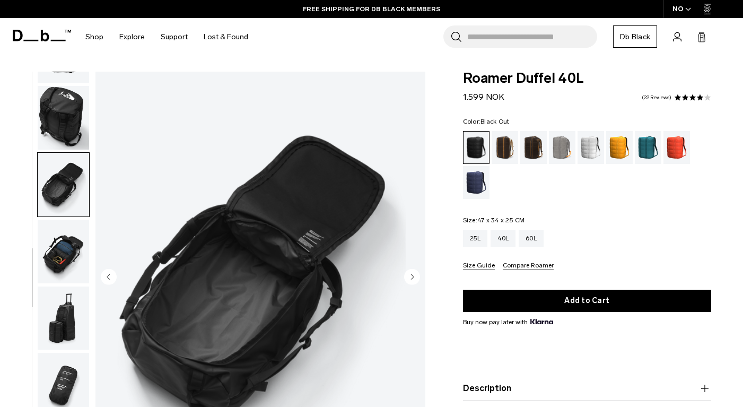
click at [411, 274] on icon "Next slide" at bounding box center [412, 276] width 3 height 5
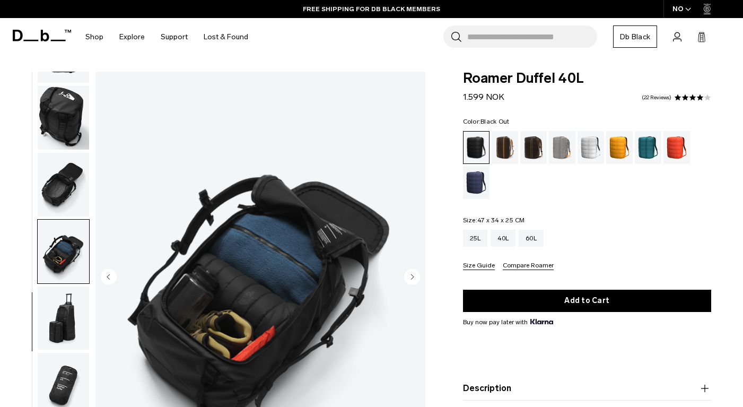
click at [411, 274] on icon "Next slide" at bounding box center [412, 276] width 3 height 5
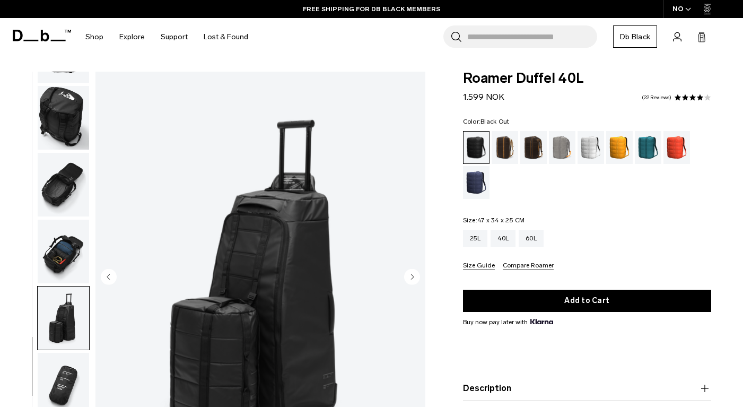
click at [411, 274] on icon "Next slide" at bounding box center [412, 276] width 3 height 5
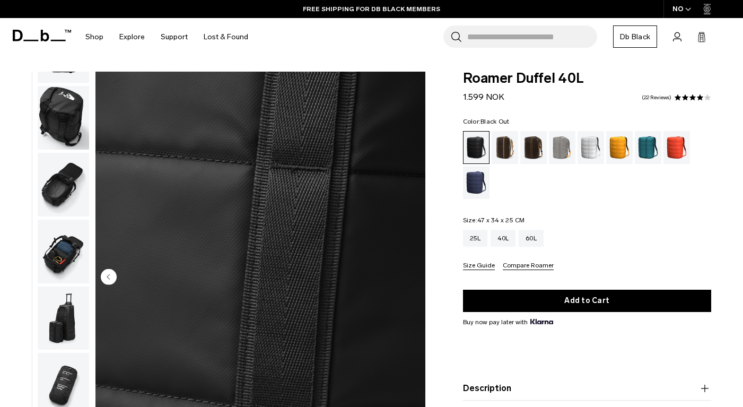
click at [108, 272] on circle "Previous slide" at bounding box center [109, 276] width 16 height 16
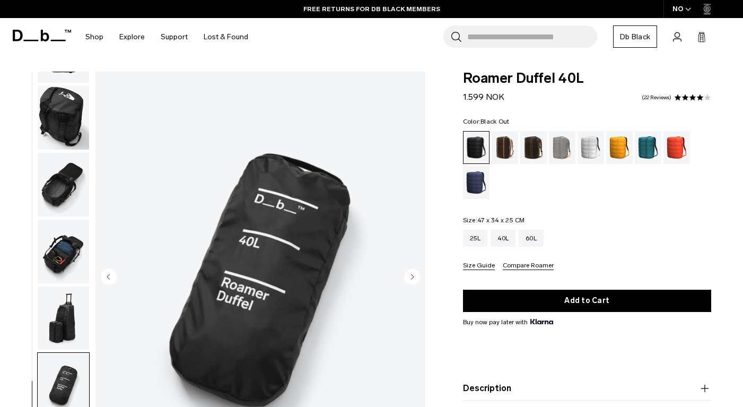
click at [108, 272] on circle "Previous slide" at bounding box center [109, 276] width 16 height 16
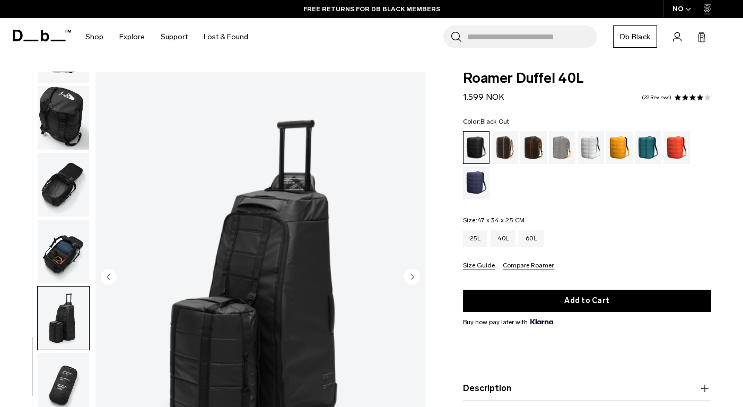
click at [108, 272] on circle "Previous slide" at bounding box center [109, 276] width 16 height 16
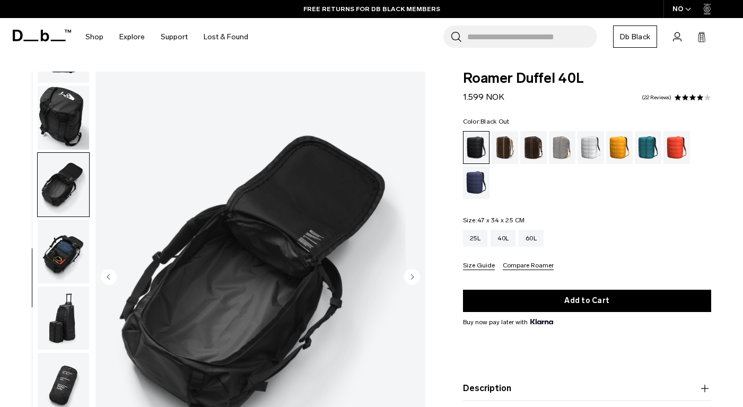
click at [108, 272] on circle "Previous slide" at bounding box center [109, 276] width 16 height 16
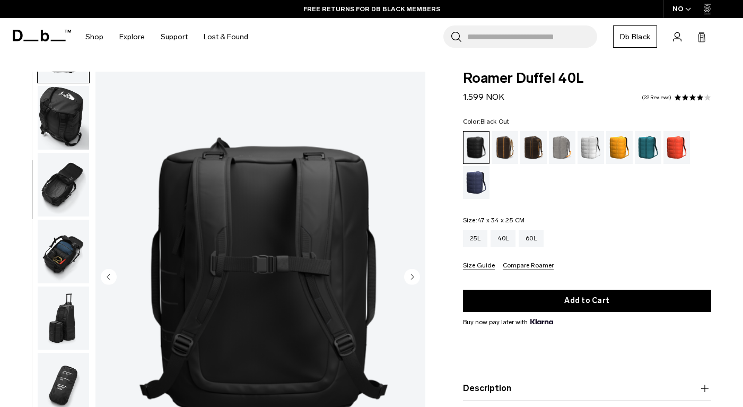
scroll to position [134, 0]
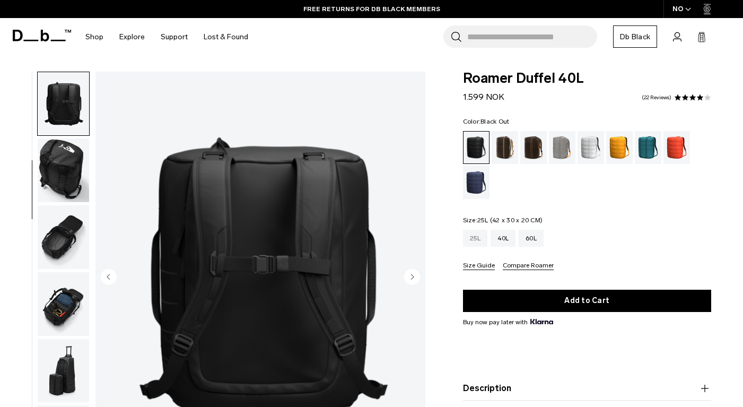
click at [472, 239] on div "25L" at bounding box center [475, 238] width 25 height 17
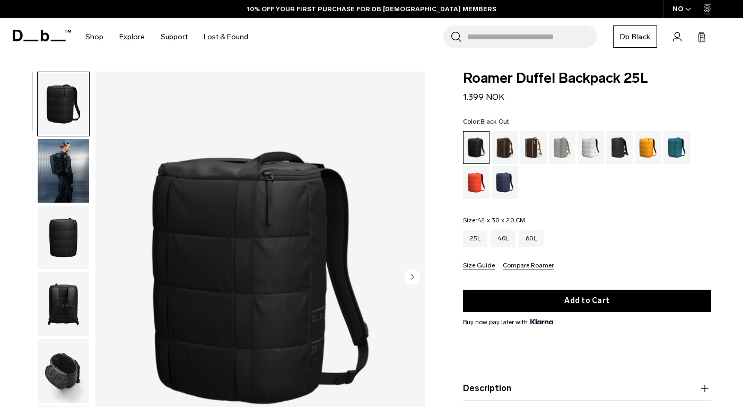
click at [71, 169] on img "button" at bounding box center [63, 171] width 51 height 64
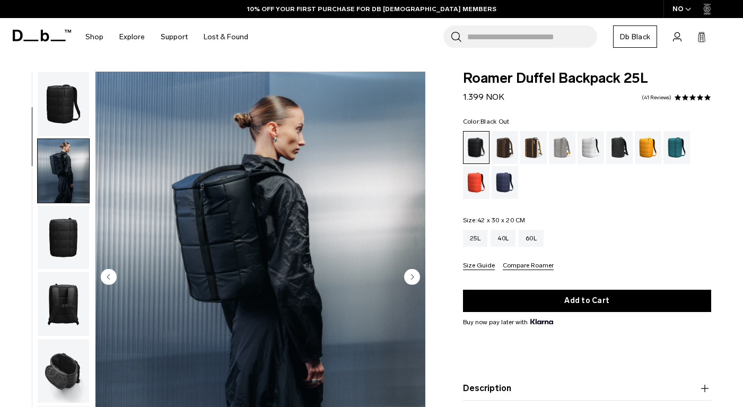
scroll to position [67, 0]
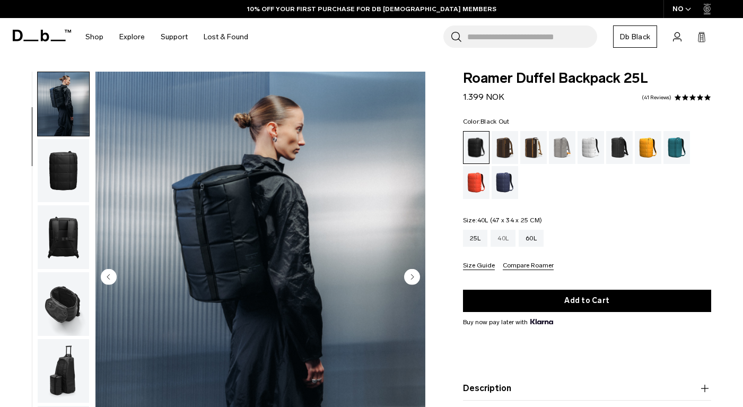
click at [503, 239] on div "40L" at bounding box center [502, 238] width 25 height 17
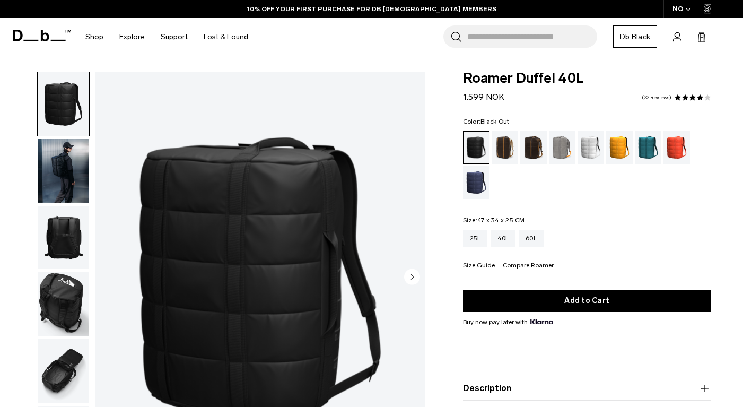
click at [56, 175] on img "button" at bounding box center [63, 171] width 51 height 64
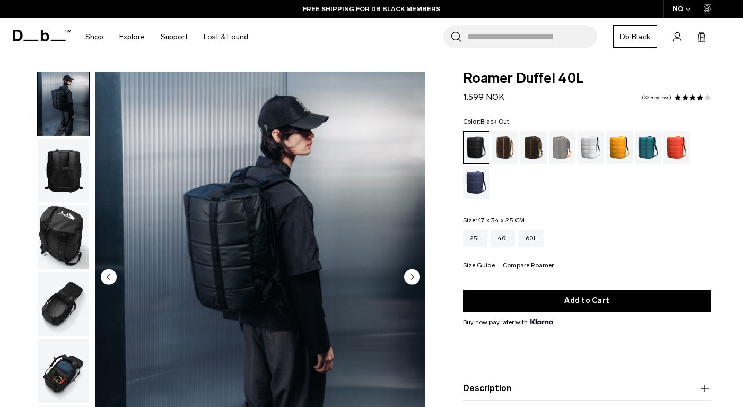
scroll to position [37, 0]
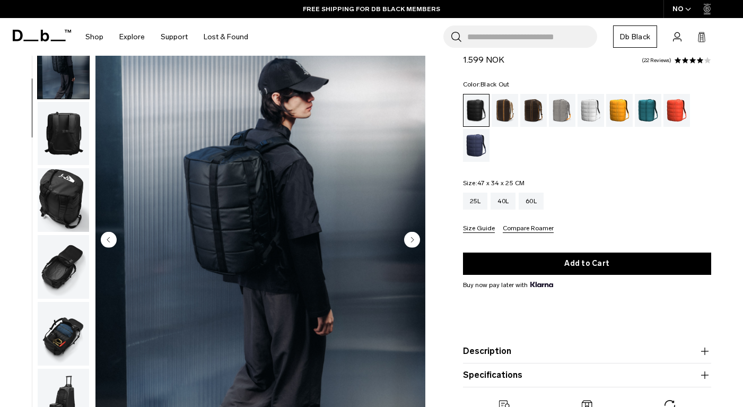
click at [407, 239] on circle "Next slide" at bounding box center [412, 239] width 16 height 16
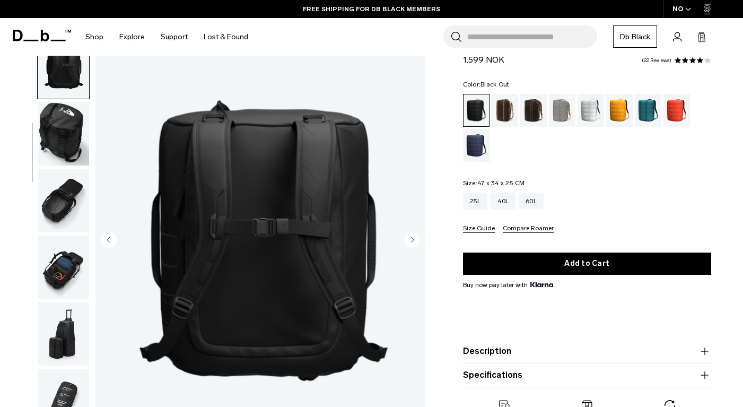
scroll to position [134, 0]
click at [407, 239] on circle "Next slide" at bounding box center [412, 239] width 16 height 16
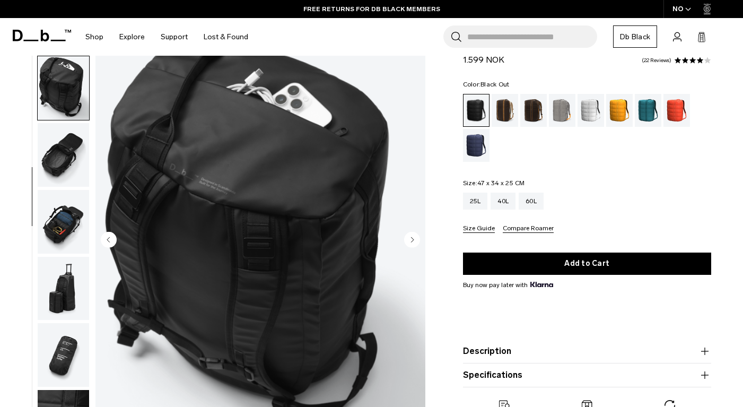
scroll to position [186, 0]
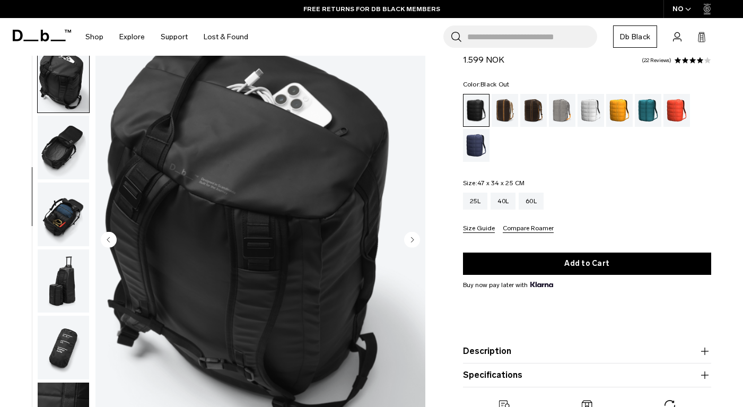
click at [407, 239] on circle "Next slide" at bounding box center [412, 239] width 16 height 16
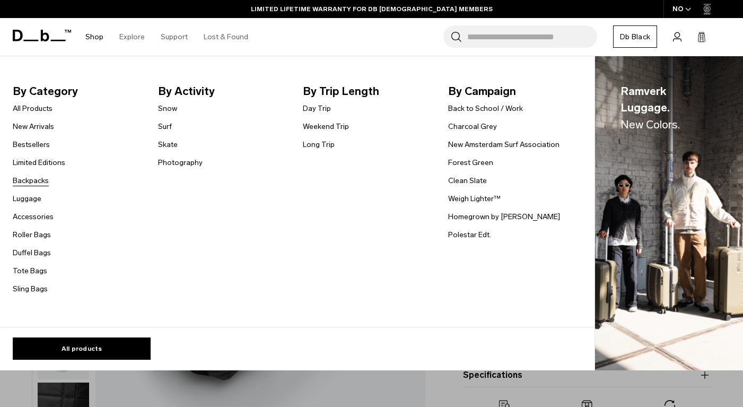
click at [37, 181] on link "Backpacks" at bounding box center [31, 180] width 36 height 11
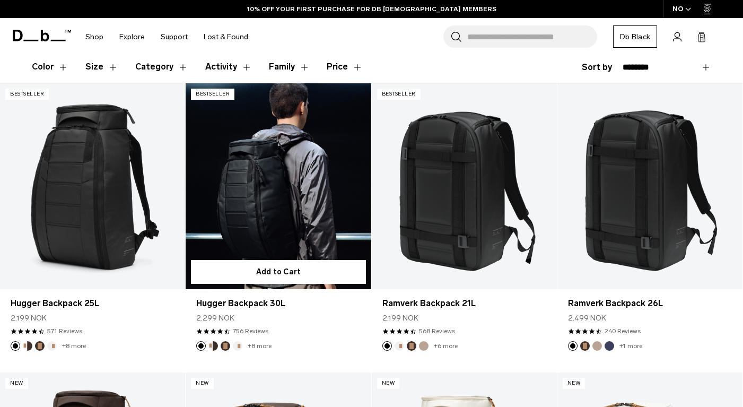
click at [261, 218] on link "Hugger Backpack 30L" at bounding box center [278, 186] width 185 height 206
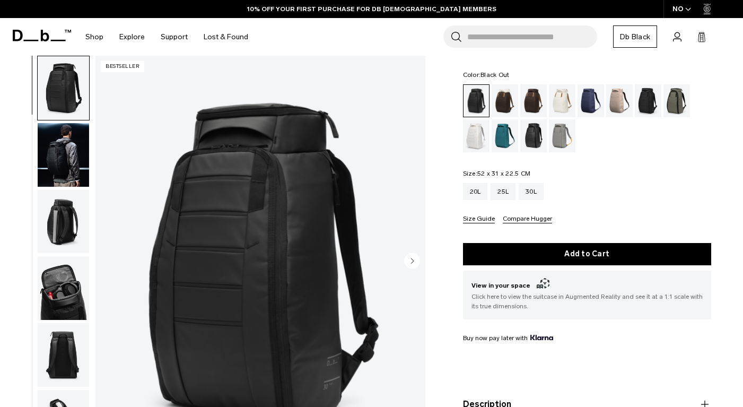
scroll to position [49, 0]
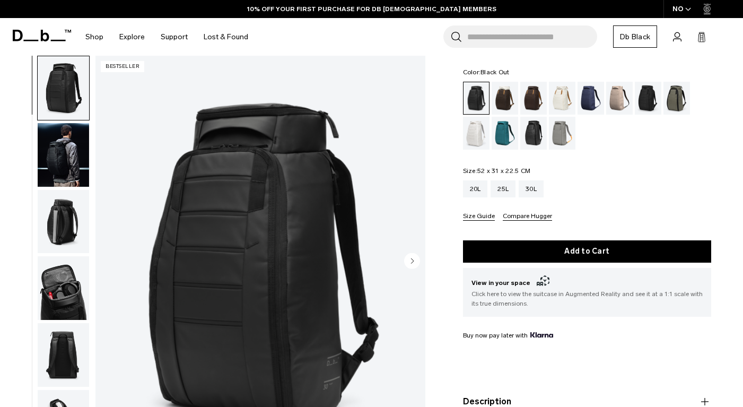
click at [59, 211] on img "button" at bounding box center [63, 222] width 51 height 64
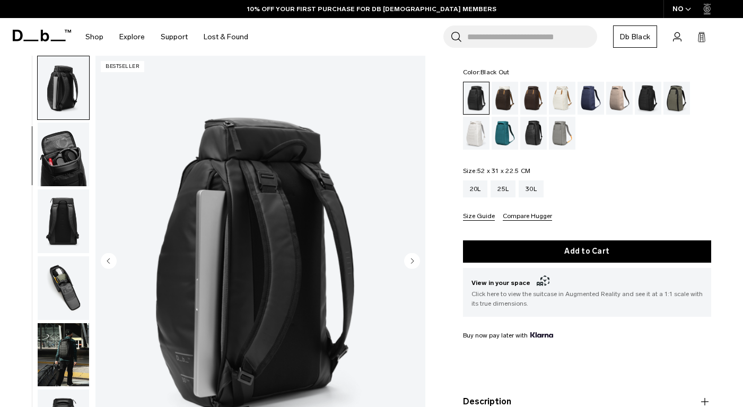
click at [64, 244] on img "button" at bounding box center [63, 221] width 51 height 64
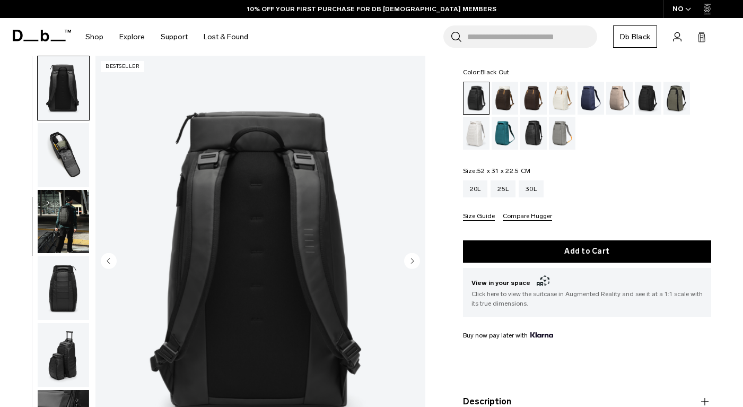
click at [59, 297] on img "button" at bounding box center [63, 288] width 51 height 64
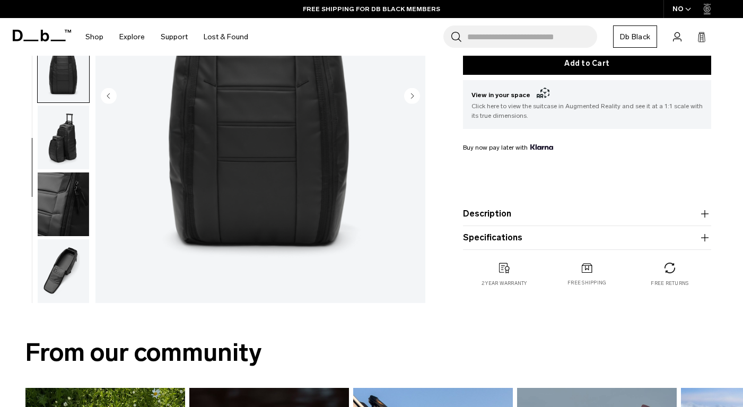
scroll to position [238, 0]
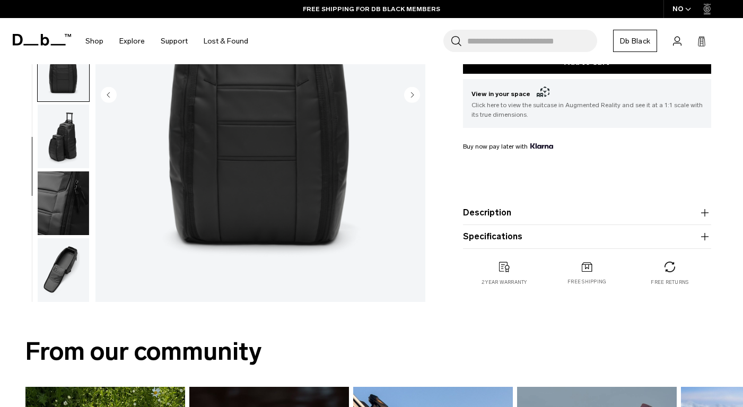
click at [563, 234] on button "Specifications" at bounding box center [587, 236] width 248 height 13
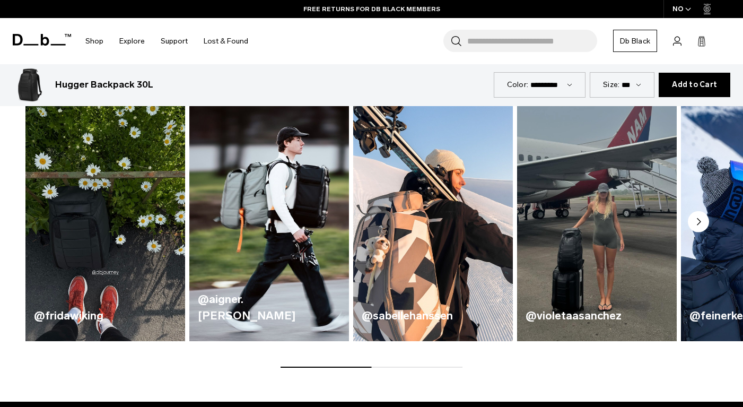
scroll to position [587, 0]
